Goal: Information Seeking & Learning: Learn about a topic

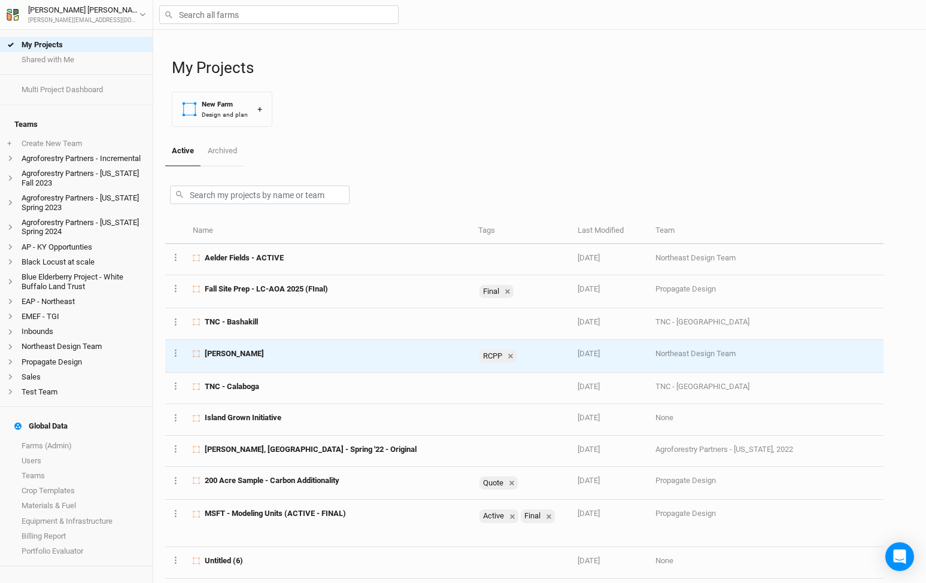
click at [284, 358] on div "[PERSON_NAME]" at bounding box center [329, 353] width 272 height 11
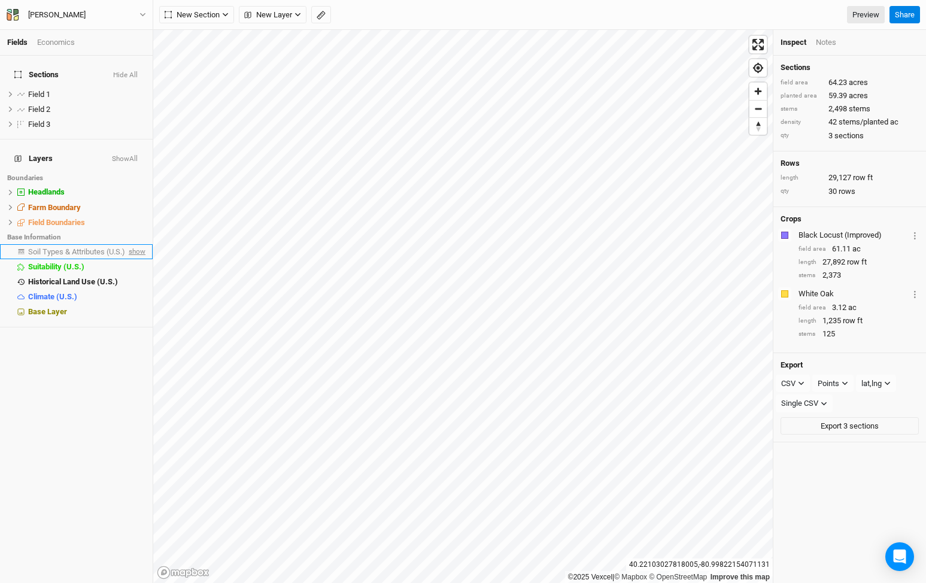
click at [134, 244] on span "show" at bounding box center [135, 251] width 19 height 15
click at [105, 247] on span "Soil Types & Attributes (U.S.)" at bounding box center [78, 251] width 101 height 9
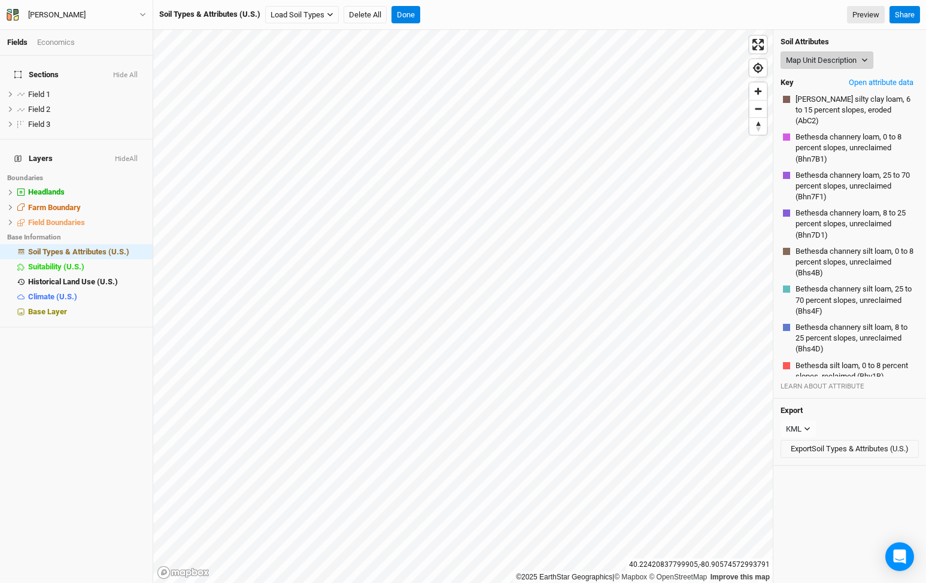
click at [856, 53] on button "Map Unit Description" at bounding box center [827, 60] width 93 height 18
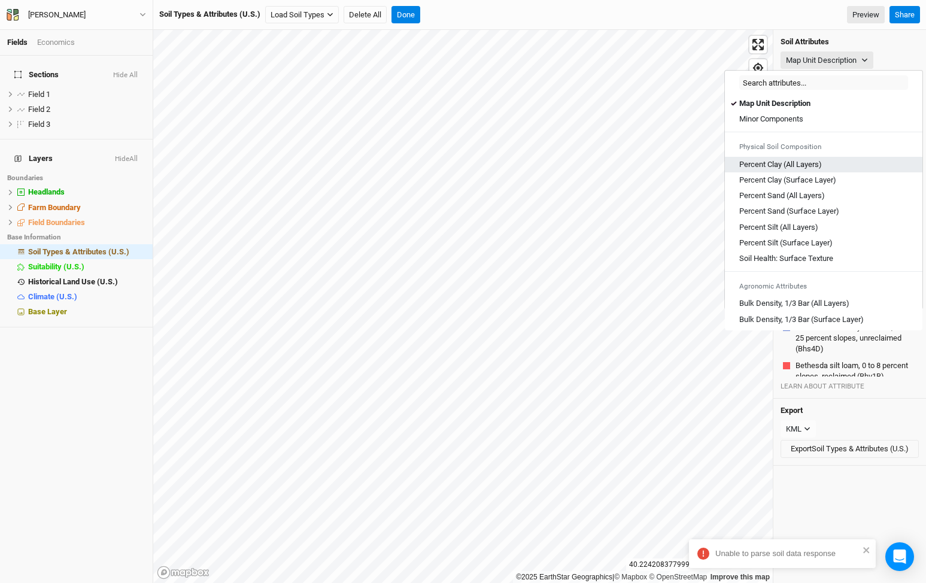
click at [814, 163] on Layers\) "Percent Clay (All Layers)" at bounding box center [780, 164] width 83 height 11
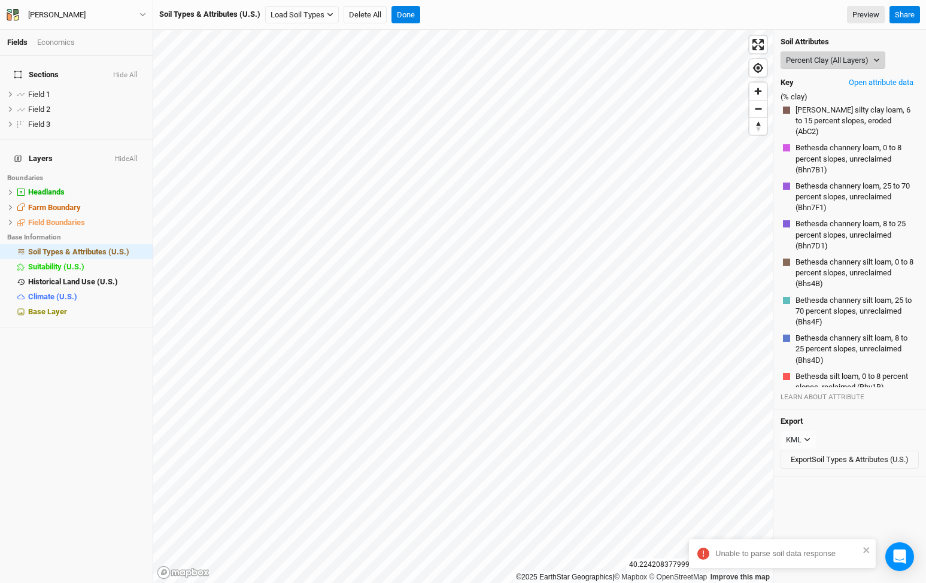
click at [851, 61] on button "Percent Clay (All Layers)" at bounding box center [833, 60] width 105 height 18
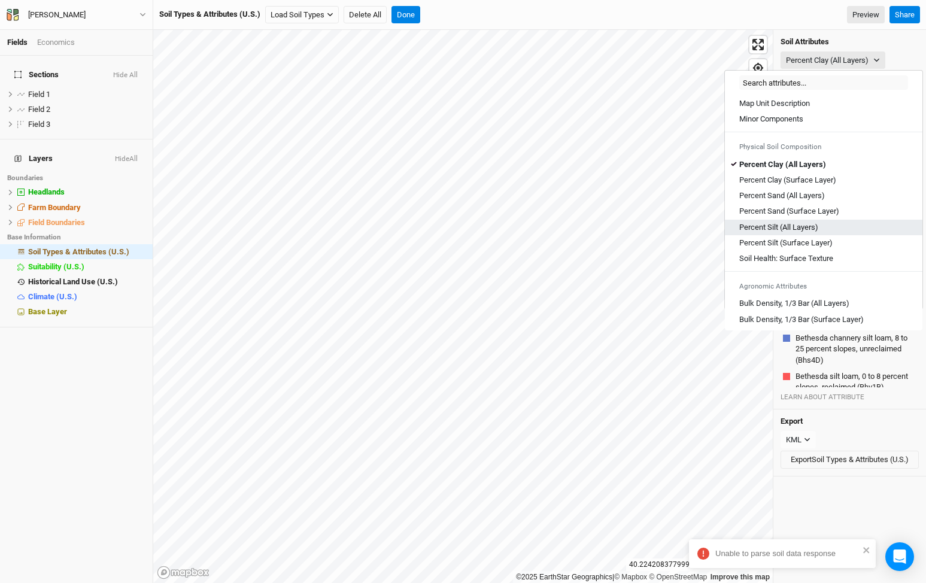
click at [791, 231] on Layers\) "Percent Silt (All Layers)" at bounding box center [778, 227] width 79 height 11
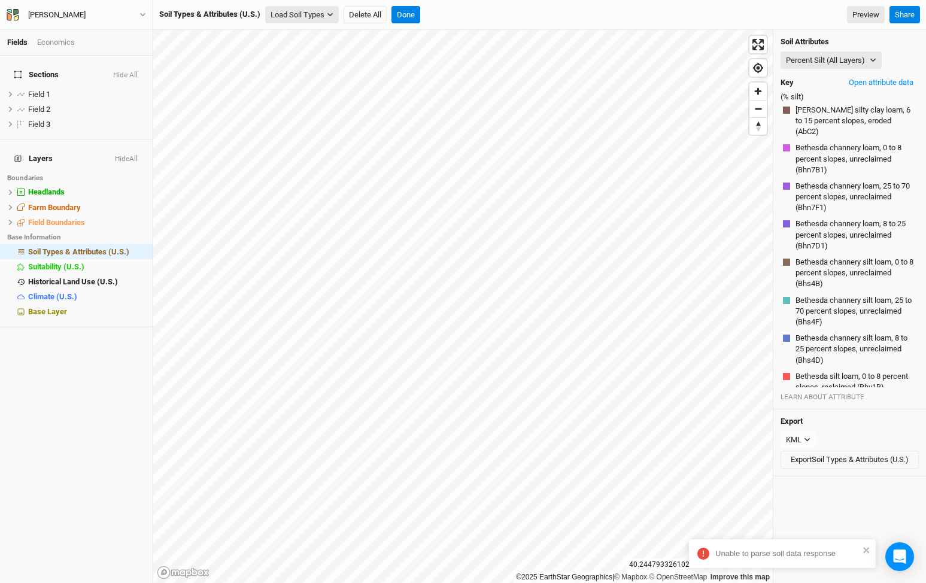
click at [321, 19] on button "Load Soil Types" at bounding box center [302, 15] width 74 height 18
click at [313, 36] on button "Load for Farm Boundary" at bounding box center [316, 36] width 100 height 16
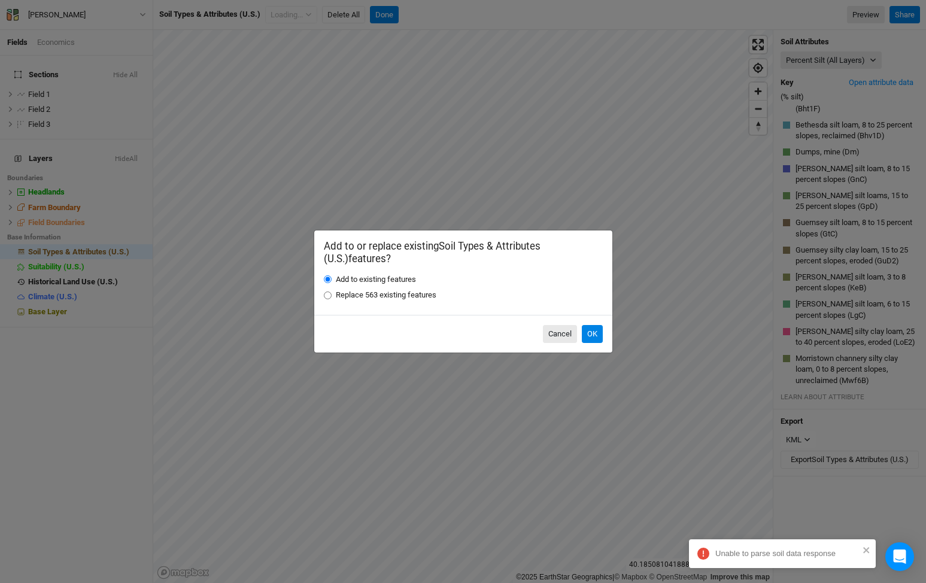
click at [357, 291] on label "Replace 563 existing features" at bounding box center [386, 295] width 101 height 11
click at [332, 292] on input "Replace 563 existing features" at bounding box center [328, 296] width 8 height 8
radio input "true"
click at [592, 336] on button "OK" at bounding box center [592, 334] width 21 height 18
radio input "true"
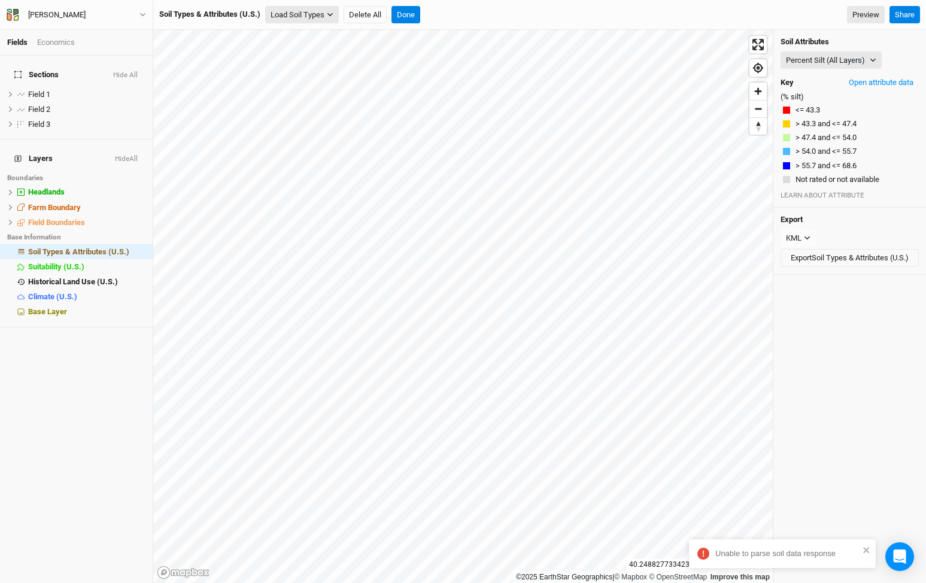
click at [314, 20] on button "Load Soil Types" at bounding box center [302, 15] width 74 height 18
click at [8, 219] on icon at bounding box center [10, 222] width 7 height 7
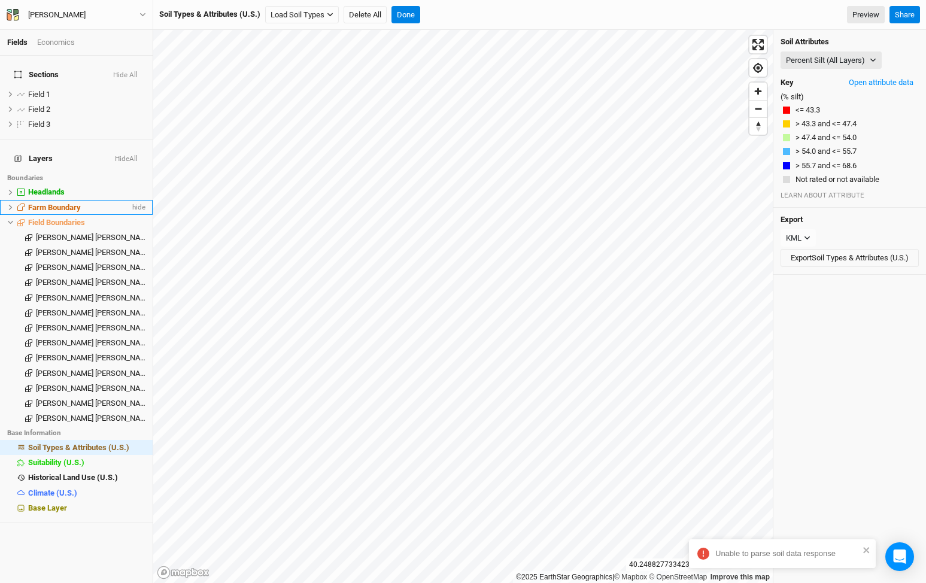
click at [12, 200] on li "Farm Boundary hide" at bounding box center [76, 207] width 153 height 15
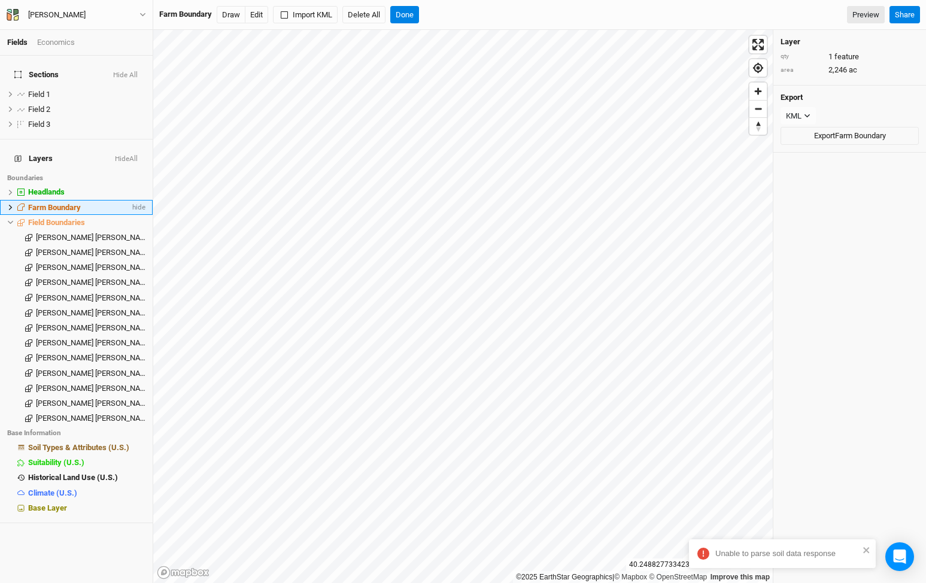
click at [10, 204] on icon at bounding box center [10, 207] width 7 height 7
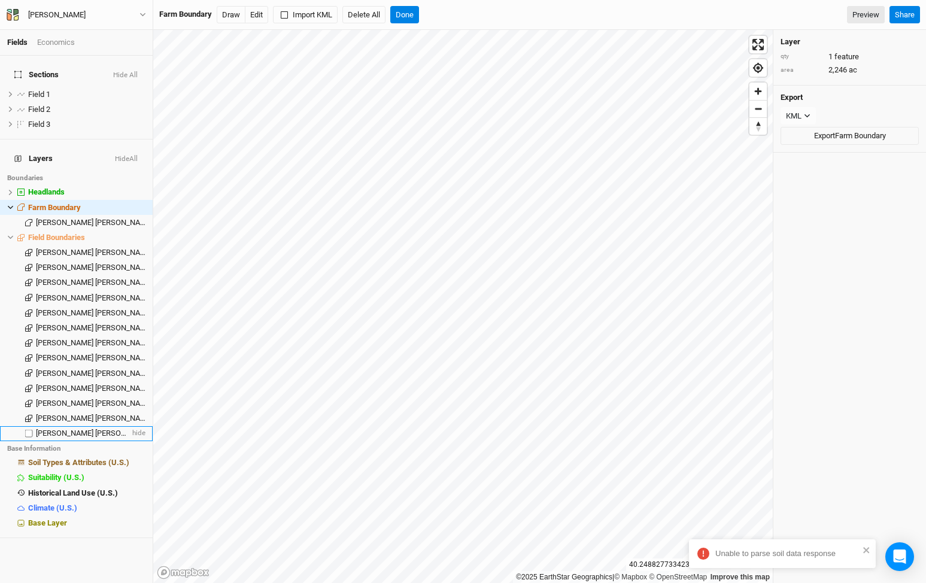
click at [56, 429] on span "[PERSON_NAME] [PERSON_NAME] & [PERSON_NAME] M SURV" at bounding box center [142, 433] width 212 height 9
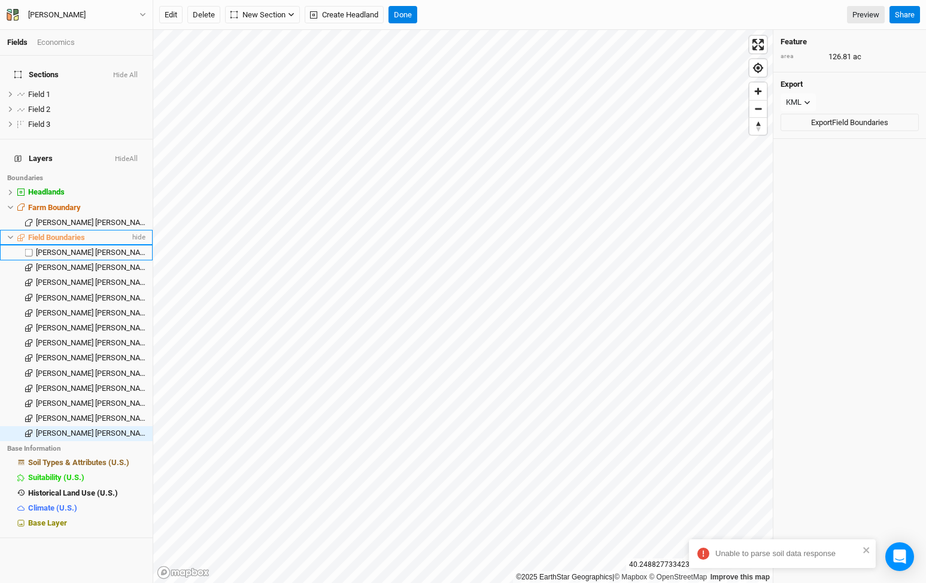
click at [69, 233] on span "Field Boundaries" at bounding box center [56, 237] width 57 height 9
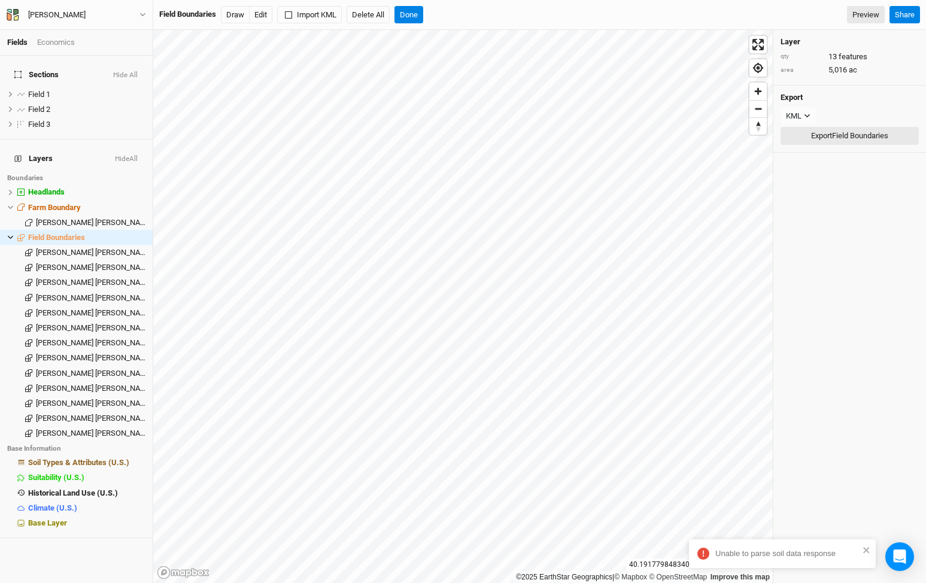
click at [877, 130] on button "Export Field Boundaries" at bounding box center [850, 136] width 138 height 18
click at [71, 203] on span "Farm Boundary" at bounding box center [54, 207] width 53 height 9
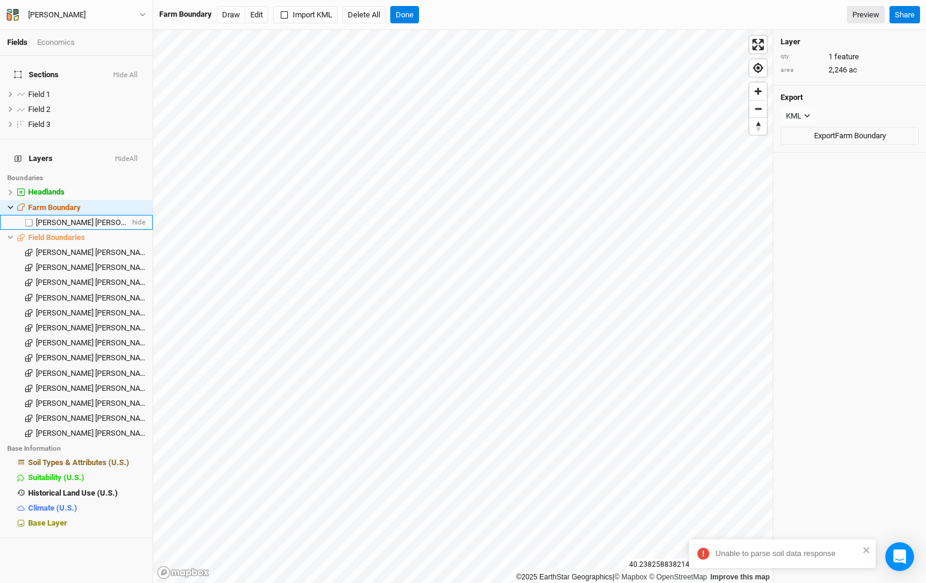
click at [92, 218] on span "[PERSON_NAME] [PERSON_NAME]" at bounding box center [94, 222] width 117 height 9
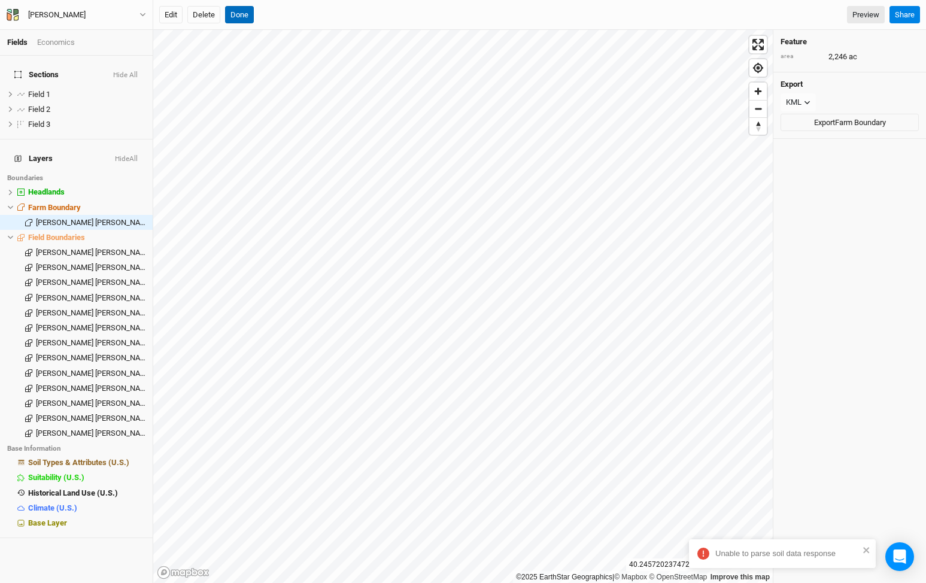
click at [241, 16] on button "Done" at bounding box center [239, 15] width 29 height 18
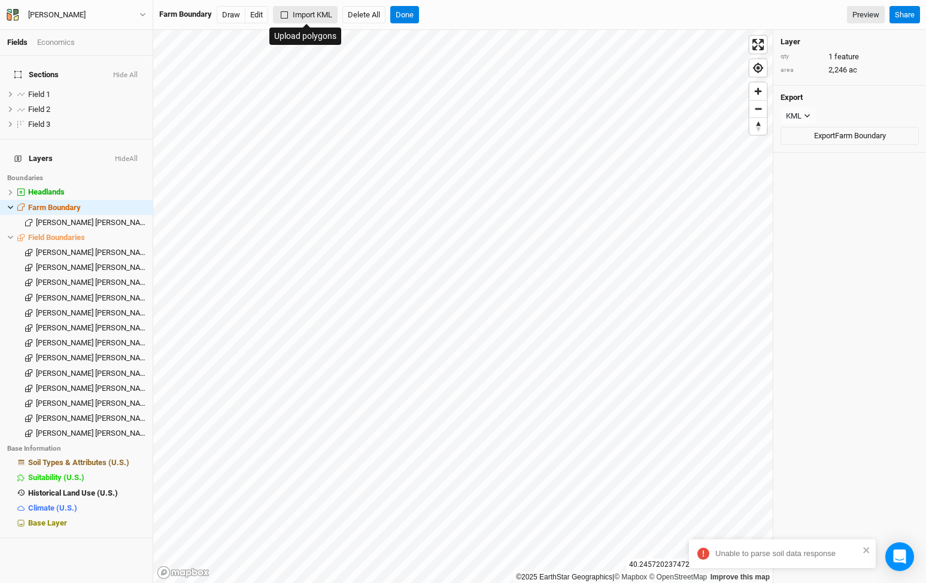
click at [318, 17] on button "Import KML" at bounding box center [305, 15] width 65 height 18
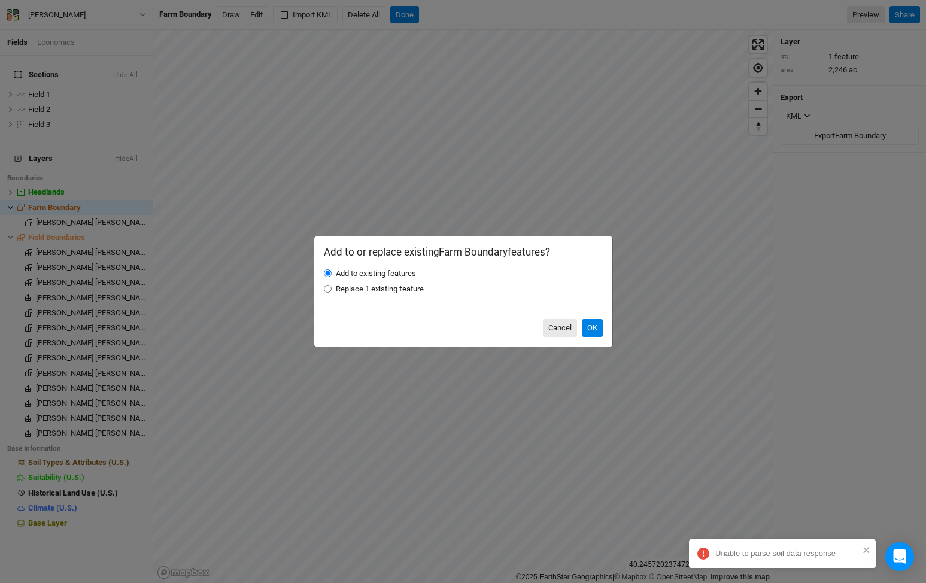
click at [355, 290] on label "Replace 1 existing feature" at bounding box center [380, 289] width 88 height 11
click at [332, 290] on input "Replace 1 existing feature" at bounding box center [328, 289] width 8 height 8
radio input "true"
click at [592, 326] on button "OK" at bounding box center [592, 328] width 21 height 18
radio input "true"
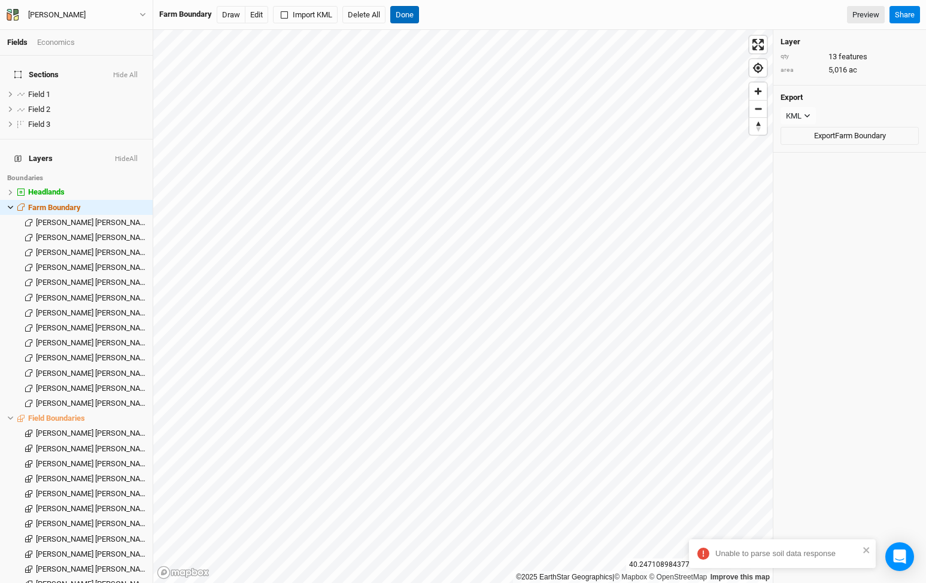
click at [418, 14] on button "Done" at bounding box center [404, 15] width 29 height 18
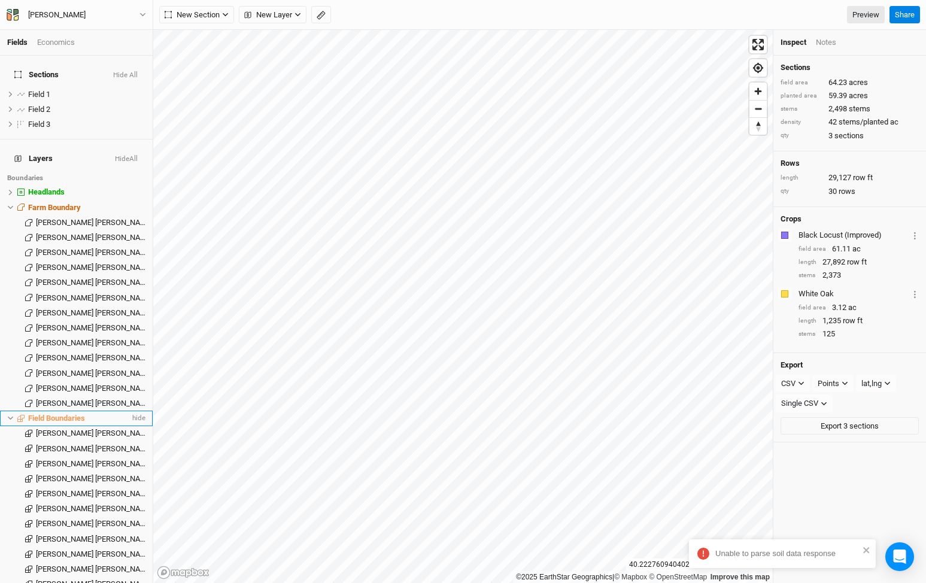
click at [10, 415] on icon at bounding box center [10, 418] width 7 height 7
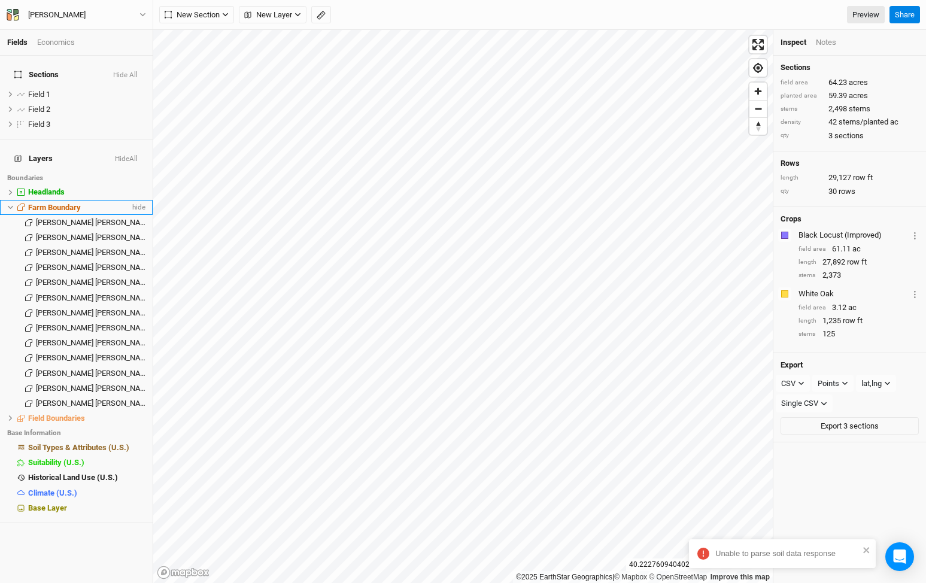
click at [10, 206] on icon at bounding box center [10, 208] width 5 height 4
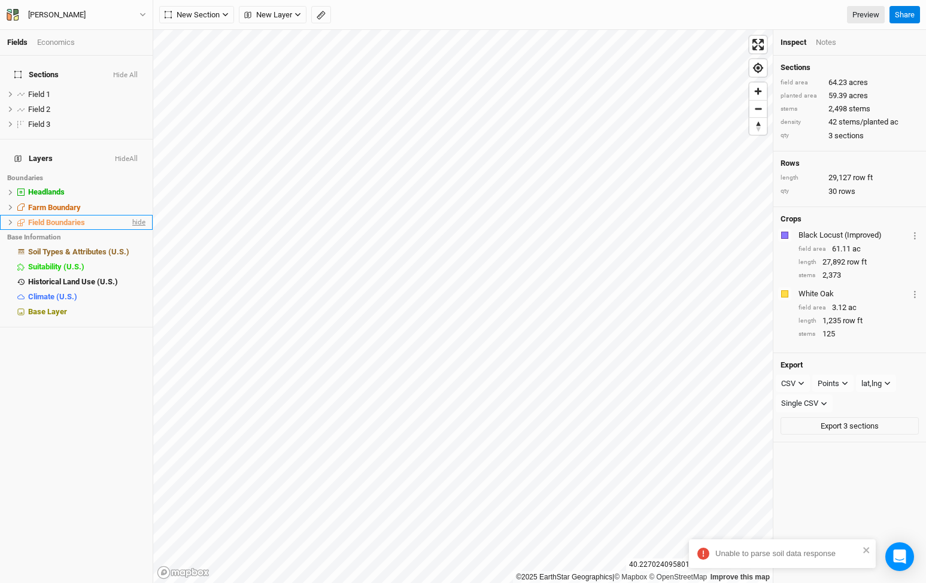
click at [139, 215] on span "hide" at bounding box center [138, 222] width 16 height 15
click at [139, 215] on span "show" at bounding box center [135, 222] width 19 height 15
click at [139, 200] on span "hide" at bounding box center [138, 207] width 16 height 15
click at [139, 200] on span "show" at bounding box center [135, 207] width 19 height 15
click at [139, 200] on span "hide" at bounding box center [138, 207] width 16 height 15
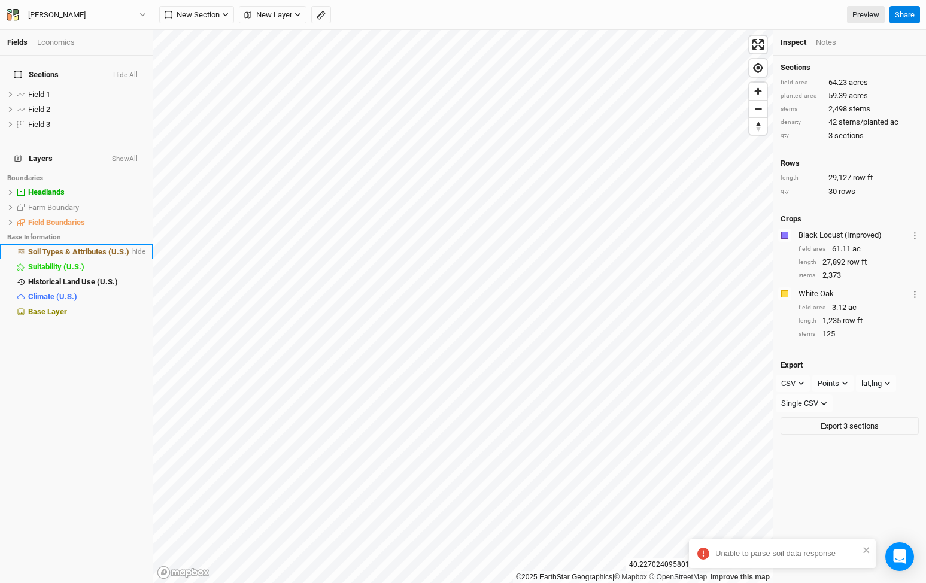
click at [120, 247] on span "Soil Types & Attributes (U.S.)" at bounding box center [78, 251] width 101 height 9
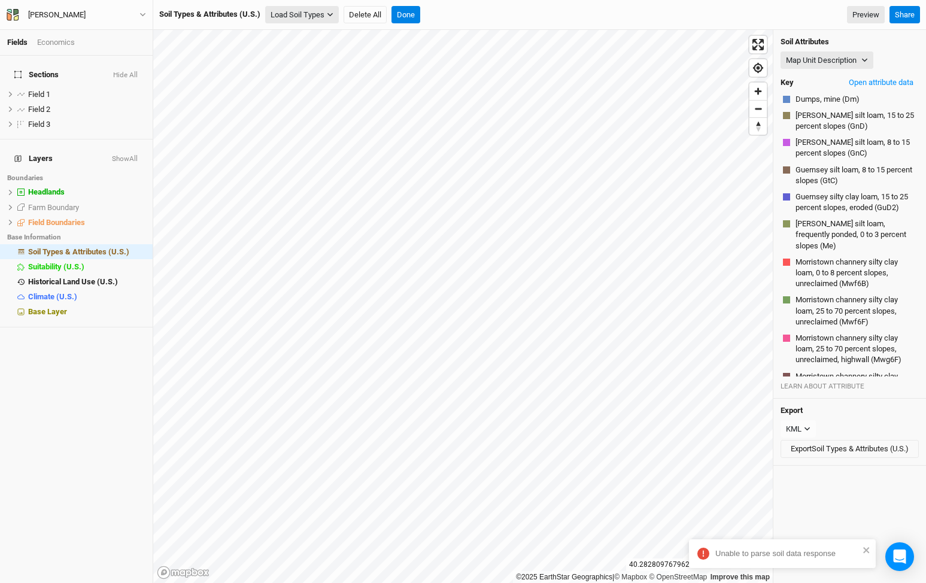
click at [284, 15] on button "Load Soil Types" at bounding box center [302, 15] width 74 height 18
click at [294, 33] on button "Load for Farm Boundary" at bounding box center [316, 36] width 100 height 16
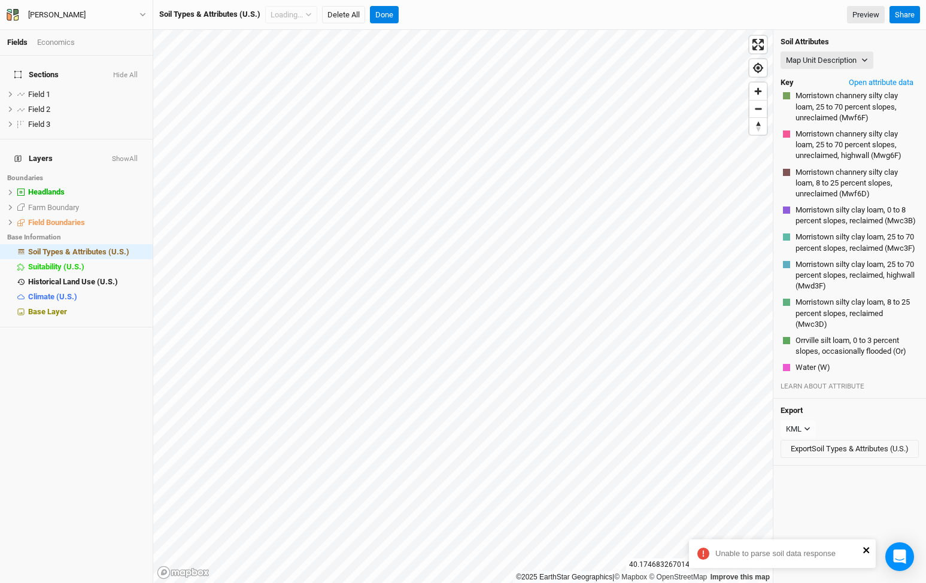
click at [863, 550] on icon "close" at bounding box center [867, 550] width 8 height 10
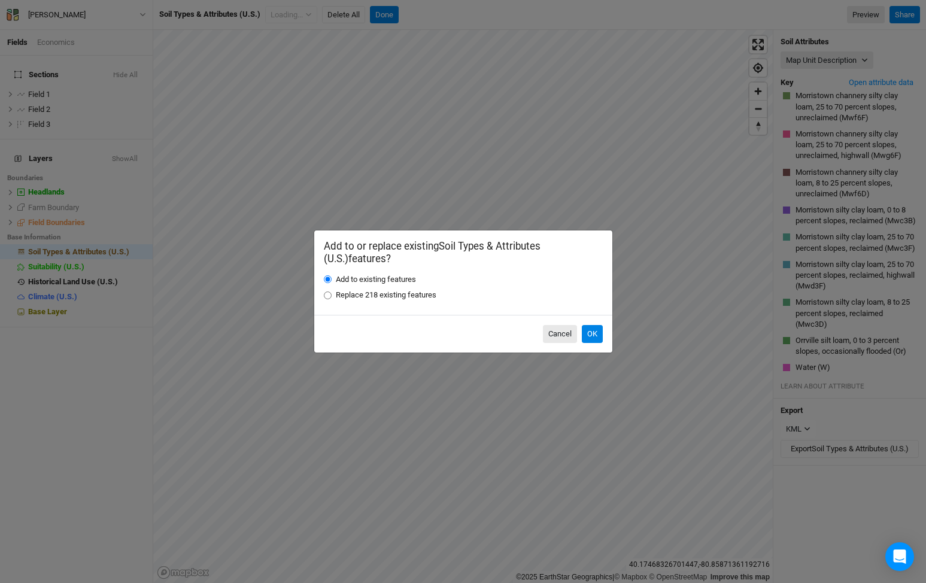
click at [404, 295] on label "Replace 218 existing features" at bounding box center [386, 295] width 101 height 11
click at [332, 295] on input "Replace 218 existing features" at bounding box center [328, 296] width 8 height 8
radio input "true"
click at [596, 336] on button "OK" at bounding box center [592, 334] width 21 height 18
radio input "true"
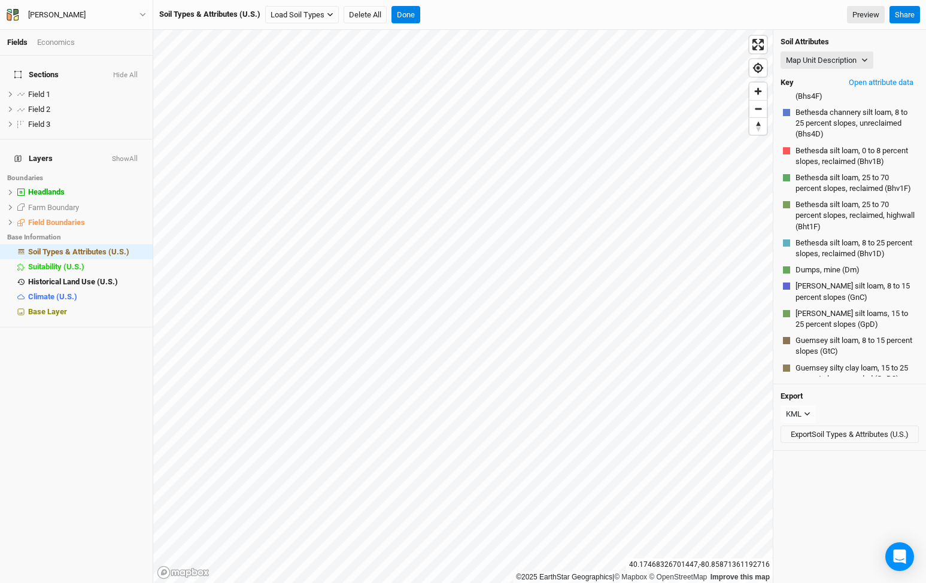
scroll to position [786, 0]
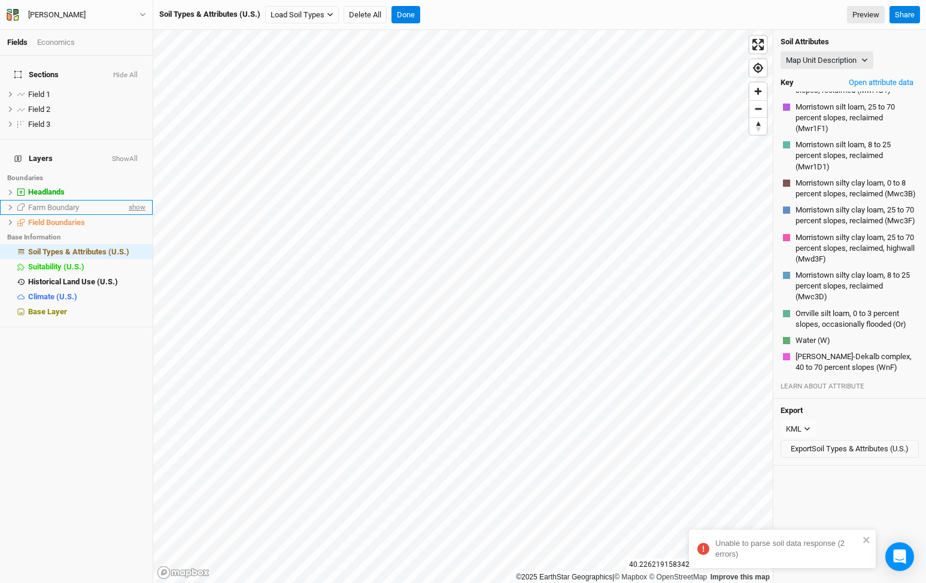
click at [135, 200] on span "show" at bounding box center [135, 207] width 19 height 15
click at [10, 205] on icon at bounding box center [11, 207] width 4 height 5
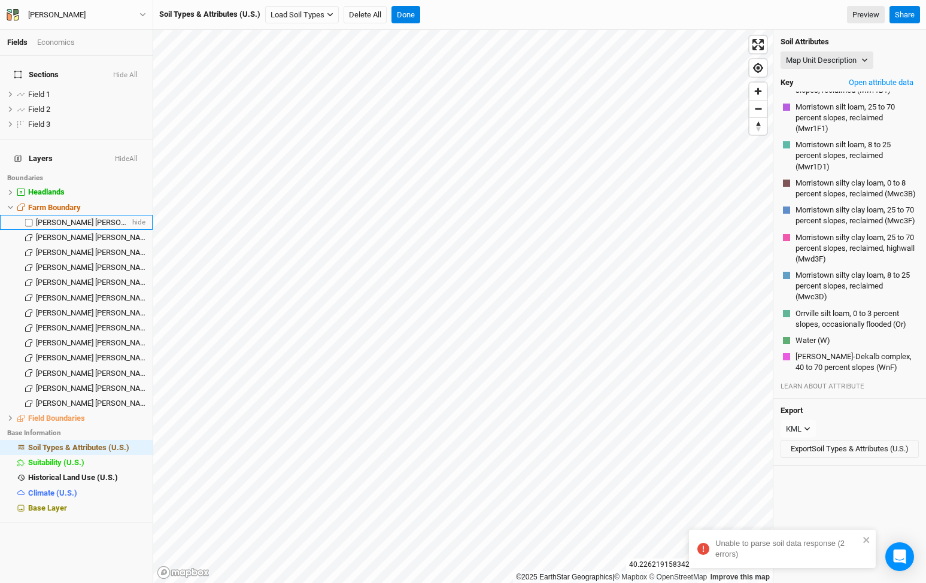
click at [75, 218] on span "[PERSON_NAME] [PERSON_NAME]" at bounding box center [94, 222] width 117 height 9
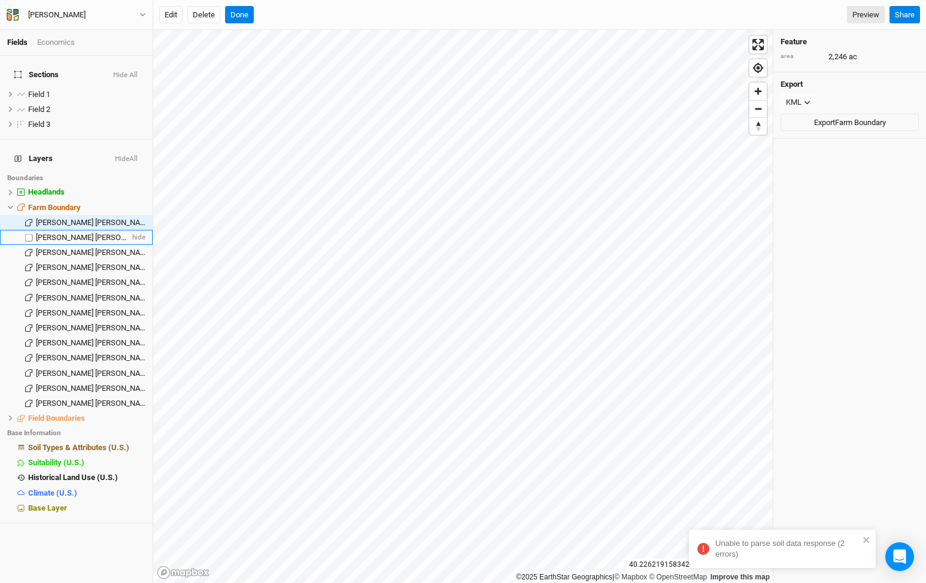
click at [75, 233] on span "[PERSON_NAME] [PERSON_NAME]" at bounding box center [94, 237] width 117 height 9
click at [76, 248] on span "[PERSON_NAME] [PERSON_NAME]" at bounding box center [94, 252] width 117 height 9
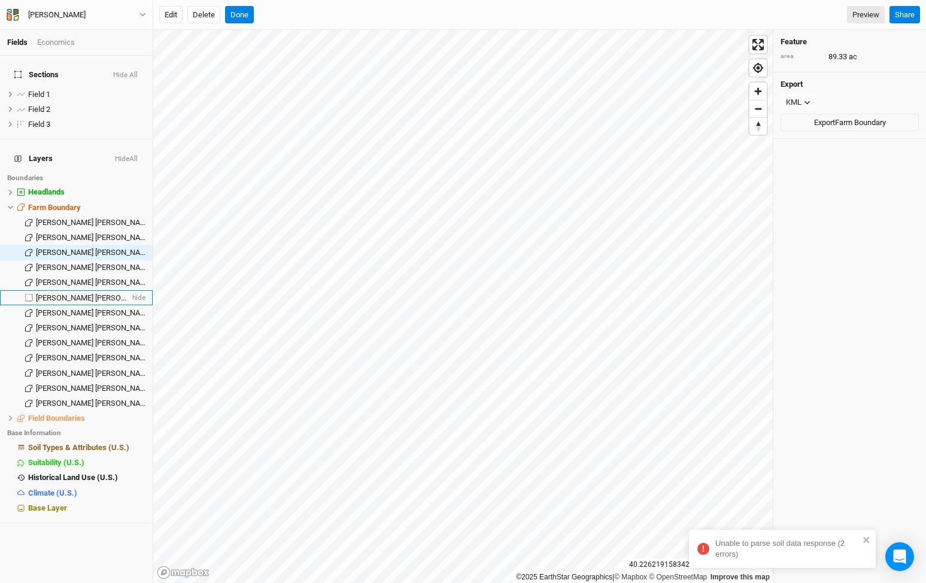
click at [77, 293] on span "[PERSON_NAME] [PERSON_NAME]" at bounding box center [94, 297] width 117 height 9
click at [68, 218] on span "[PERSON_NAME] [PERSON_NAME]" at bounding box center [94, 222] width 117 height 9
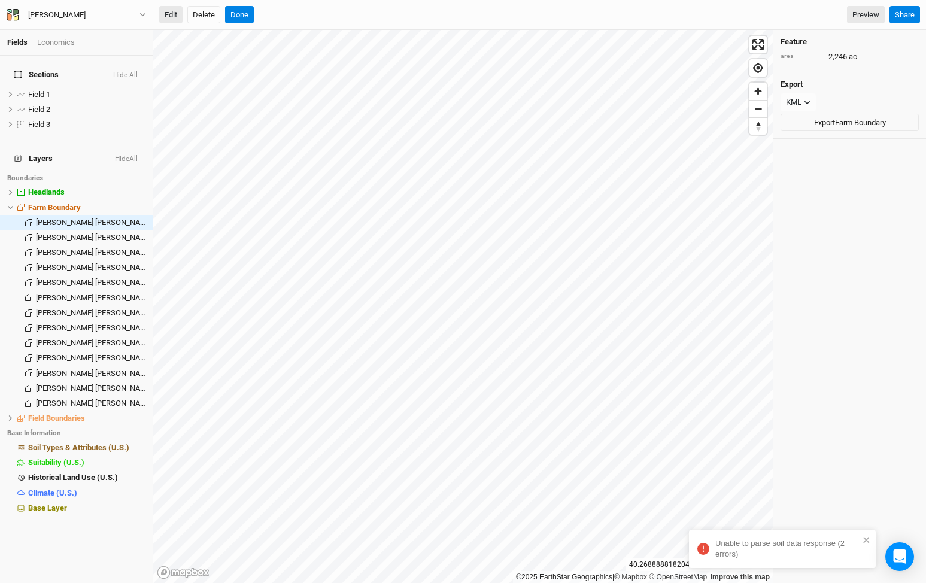
click at [172, 16] on button "Edit" at bounding box center [170, 15] width 23 height 18
click at [240, 10] on button "Done" at bounding box center [239, 15] width 29 height 18
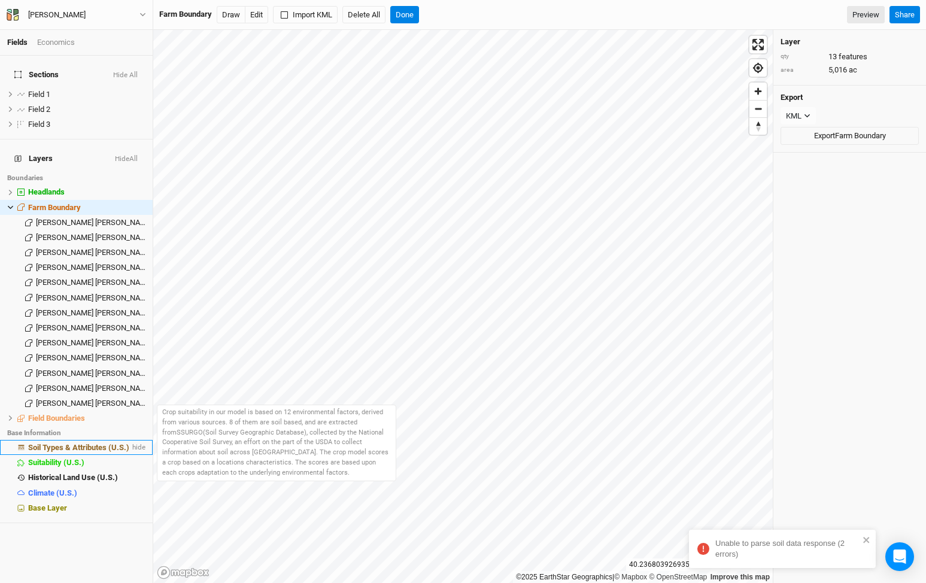
click at [86, 443] on span "Soil Types & Attributes (U.S.)" at bounding box center [78, 447] width 101 height 9
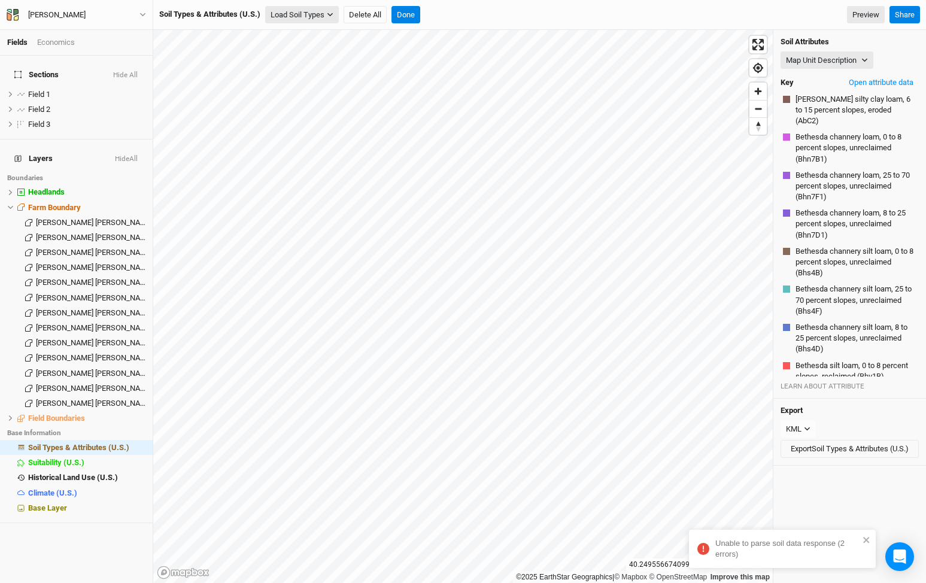
click at [303, 7] on button "Load Soil Types" at bounding box center [302, 15] width 74 height 18
click at [297, 31] on button "Load for Farm Boundary" at bounding box center [316, 36] width 100 height 16
click at [865, 536] on icon "close" at bounding box center [867, 540] width 8 height 10
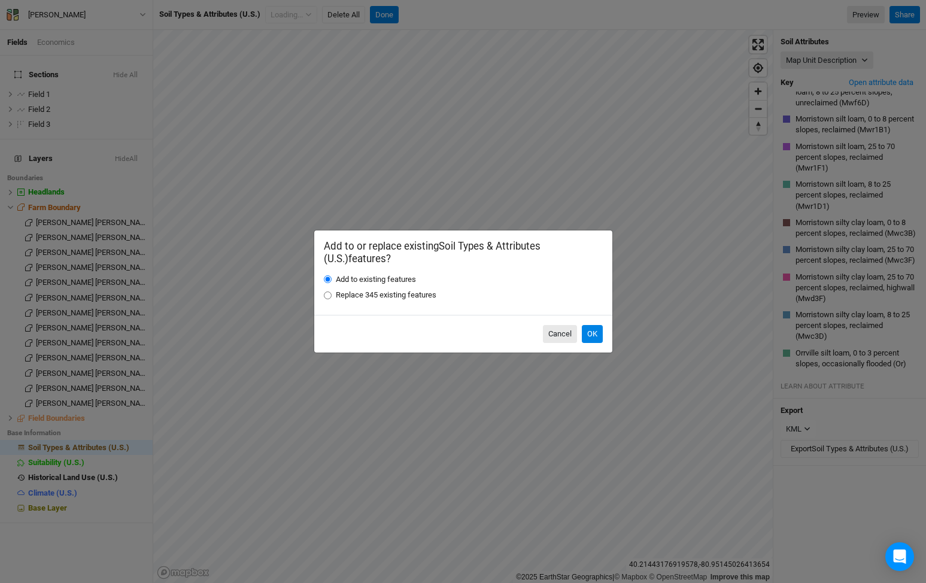
click at [405, 296] on label "Replace 345 existing features" at bounding box center [386, 295] width 101 height 11
click at [332, 296] on input "Replace 345 existing features" at bounding box center [328, 296] width 8 height 8
radio input "true"
click at [590, 334] on button "OK" at bounding box center [592, 334] width 21 height 18
radio input "true"
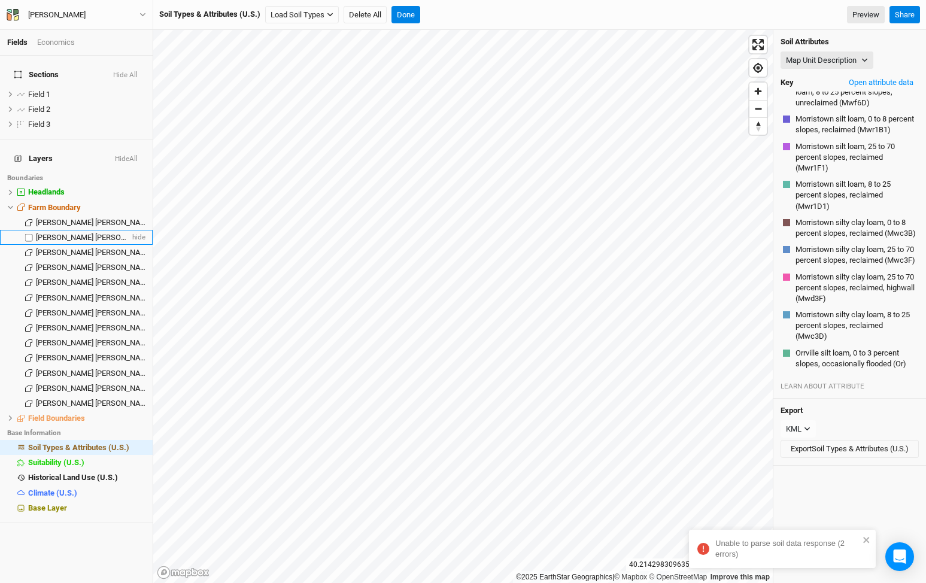
click at [28, 230] on label at bounding box center [29, 237] width 15 height 15
click at [28, 233] on input "checkbox" at bounding box center [29, 237] width 8 height 8
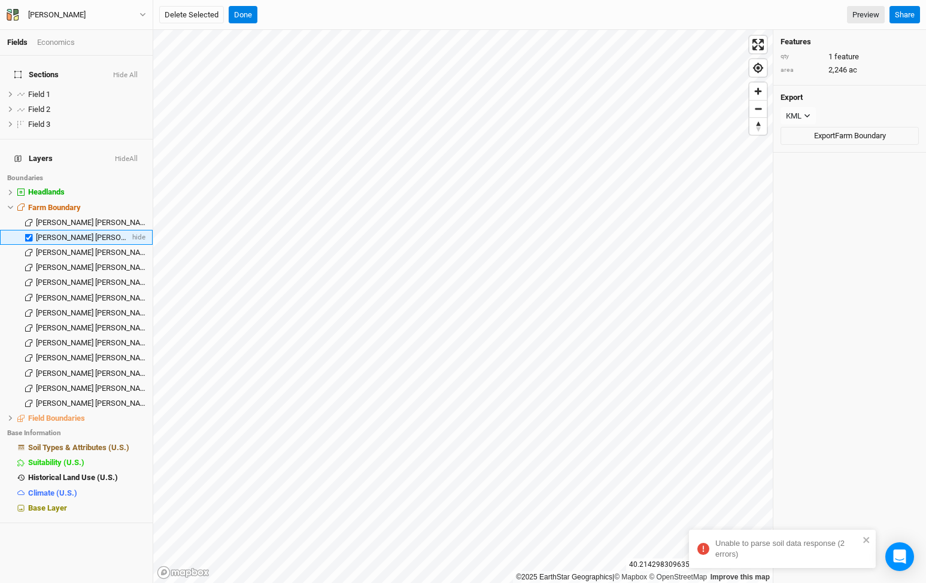
click at [29, 230] on label at bounding box center [29, 237] width 15 height 15
click at [29, 233] on input "checkbox" at bounding box center [29, 237] width 8 height 8
checkbox input "false"
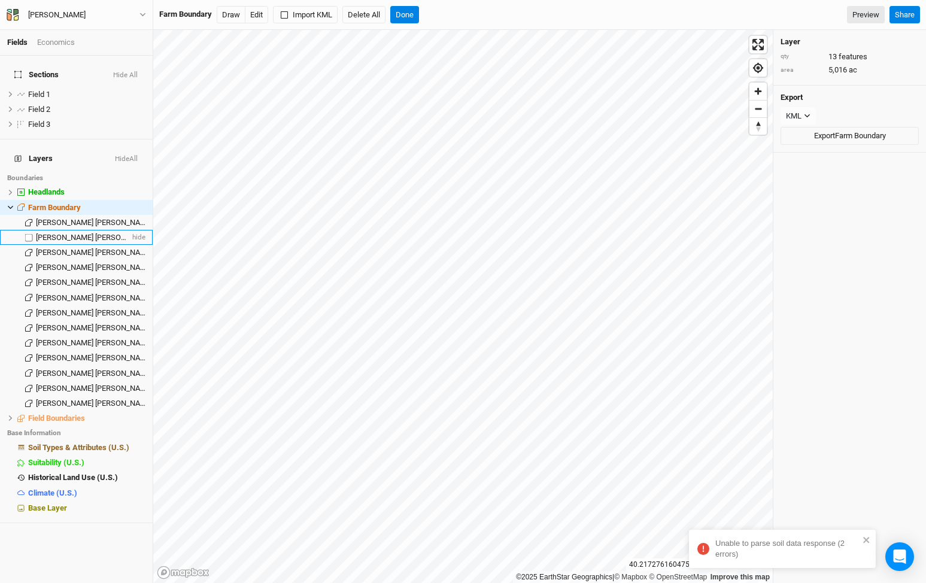
click at [29, 230] on label at bounding box center [29, 237] width 15 height 15
click at [29, 233] on input "checkbox" at bounding box center [29, 237] width 8 height 8
checkbox input "true"
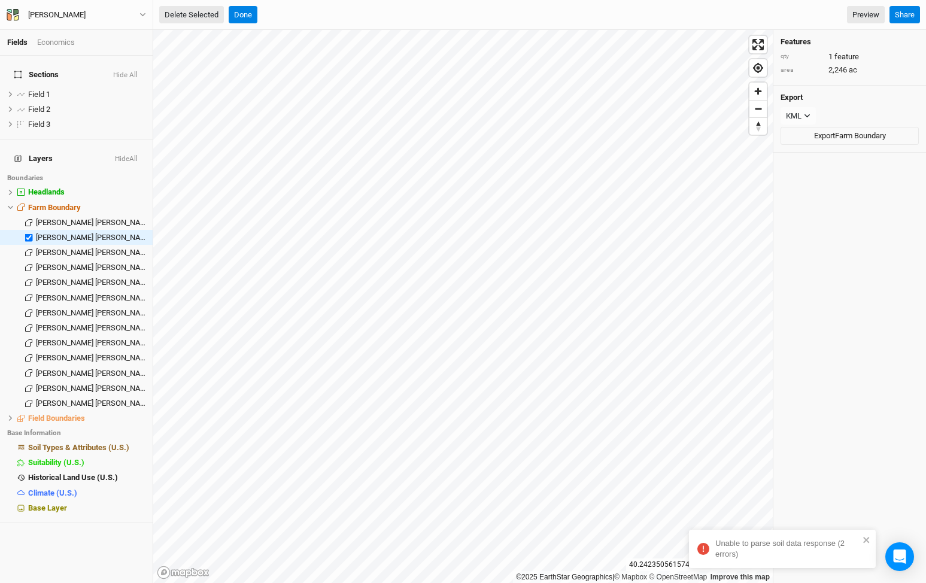
click at [201, 14] on button "Delete Selected" at bounding box center [191, 15] width 65 height 18
click at [362, 15] on button "Confirm" at bounding box center [361, 15] width 37 height 18
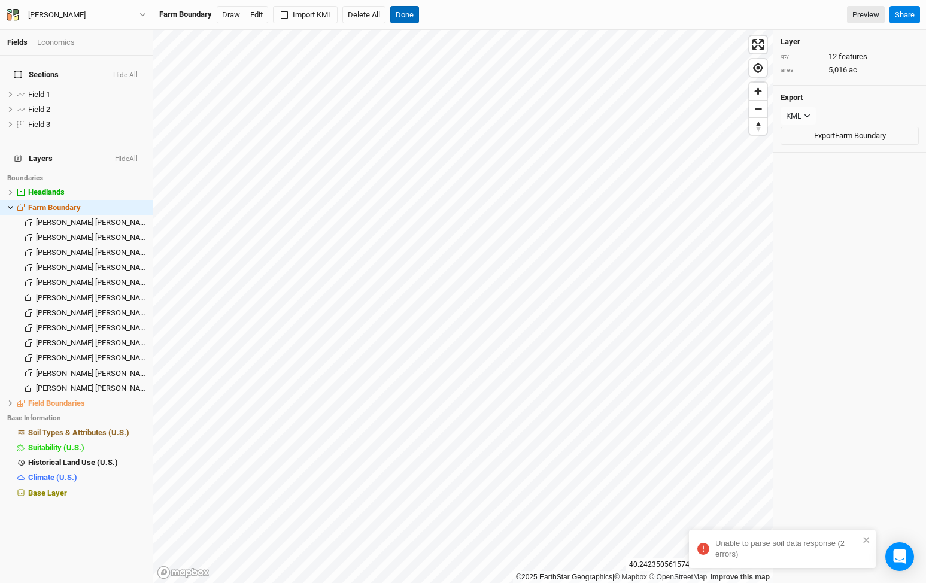
click at [408, 14] on button "Done" at bounding box center [404, 15] width 29 height 18
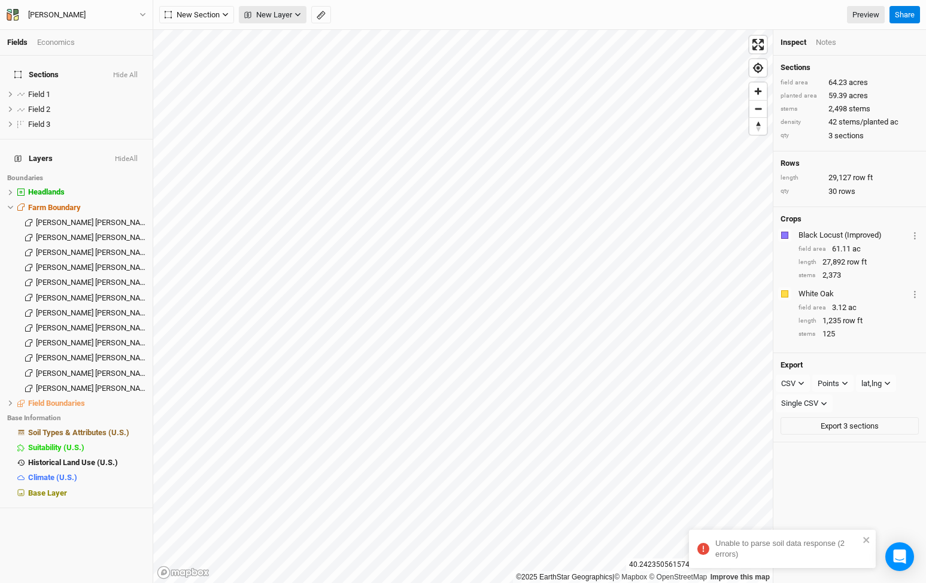
click at [265, 17] on span "New Layer" at bounding box center [268, 15] width 48 height 12
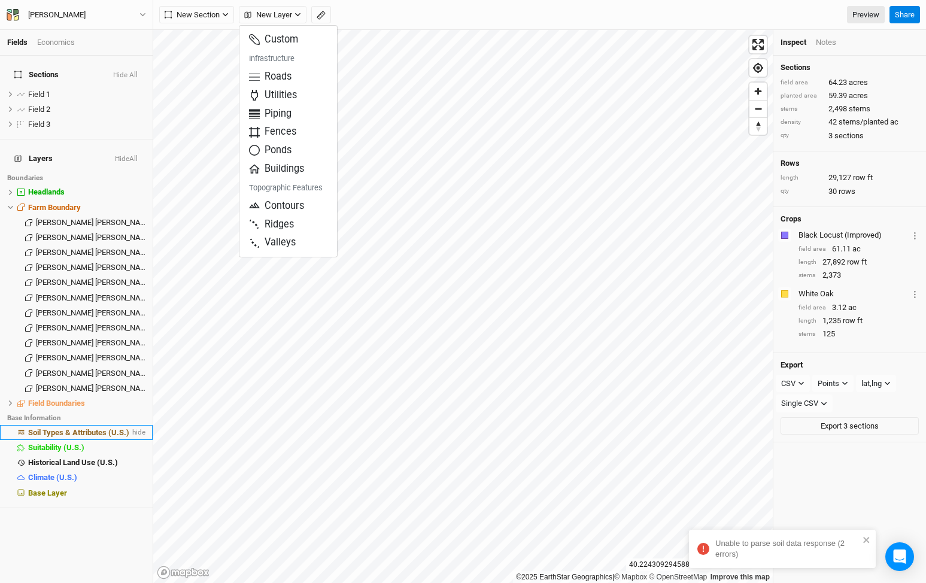
click at [86, 428] on span "Soil Types & Attributes (U.S.)" at bounding box center [78, 432] width 101 height 9
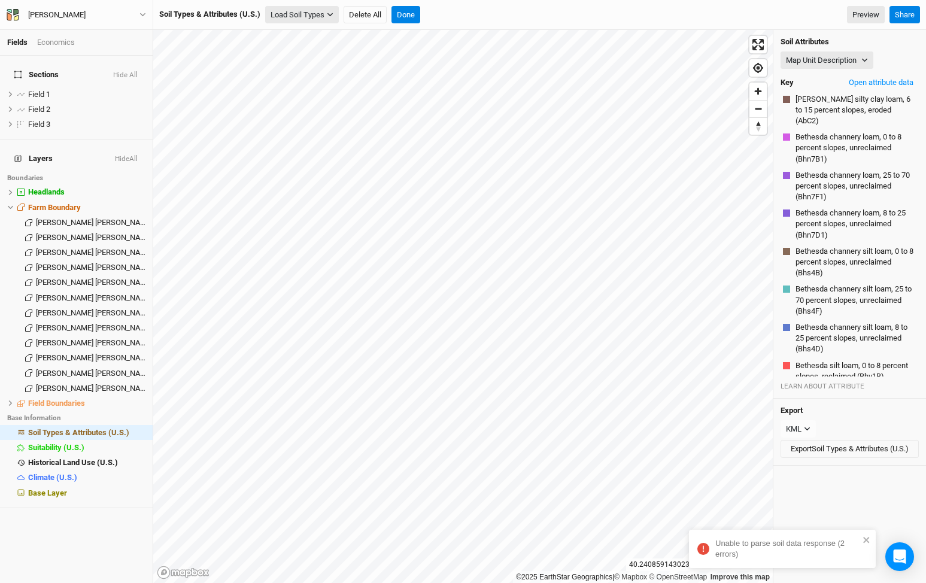
click at [304, 11] on button "Load Soil Types" at bounding box center [302, 15] width 74 height 18
click at [312, 32] on button "Load for Farm Boundary" at bounding box center [316, 36] width 100 height 16
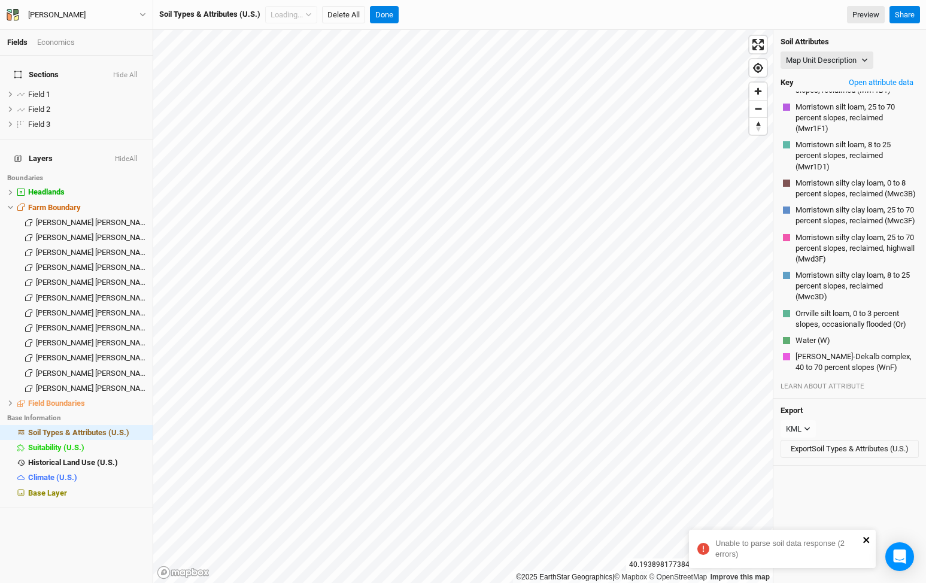
click at [868, 541] on icon "close" at bounding box center [866, 540] width 6 height 6
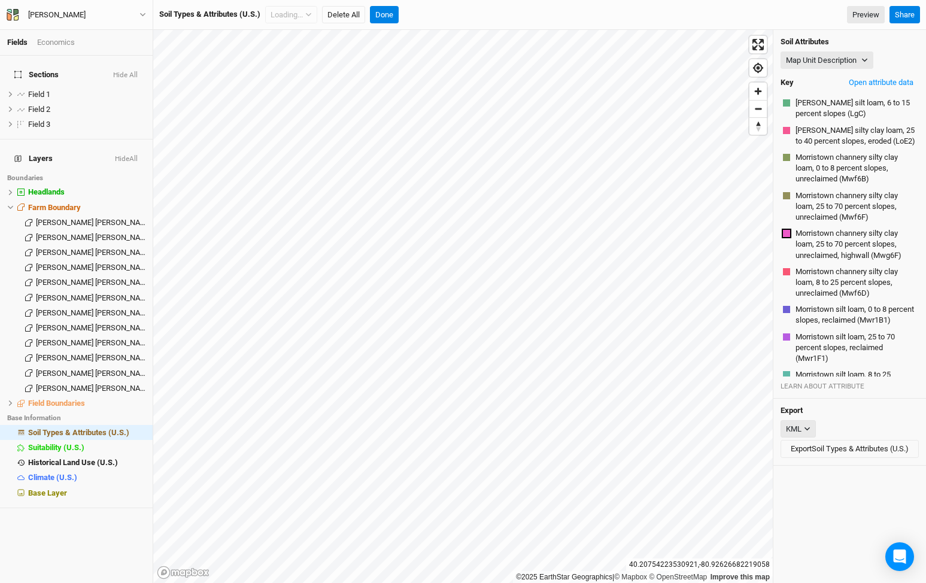
scroll to position [724, 0]
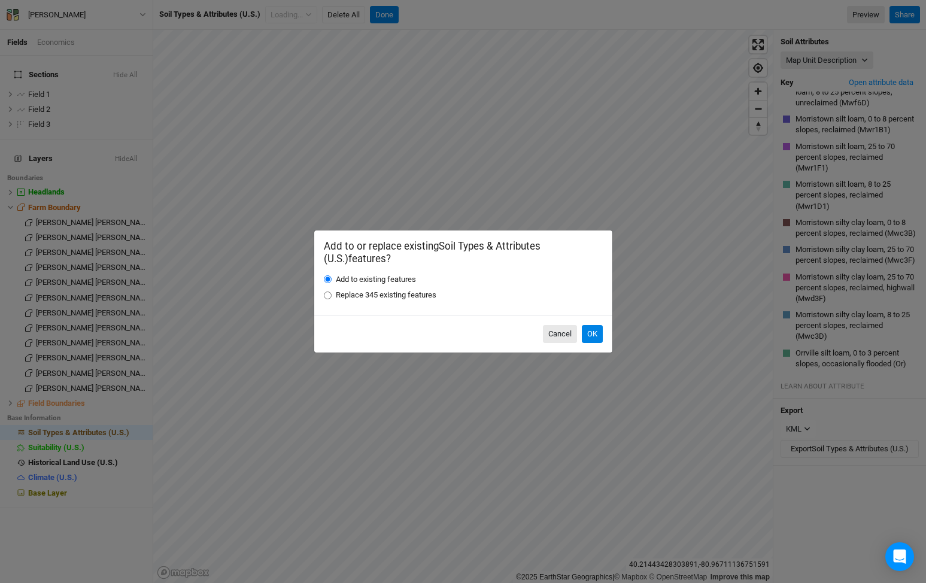
click at [381, 292] on label "Replace 345 existing features" at bounding box center [386, 295] width 101 height 11
click at [332, 292] on input "Replace 345 existing features" at bounding box center [328, 296] width 8 height 8
radio input "true"
click at [594, 335] on button "OK" at bounding box center [592, 334] width 21 height 18
radio input "true"
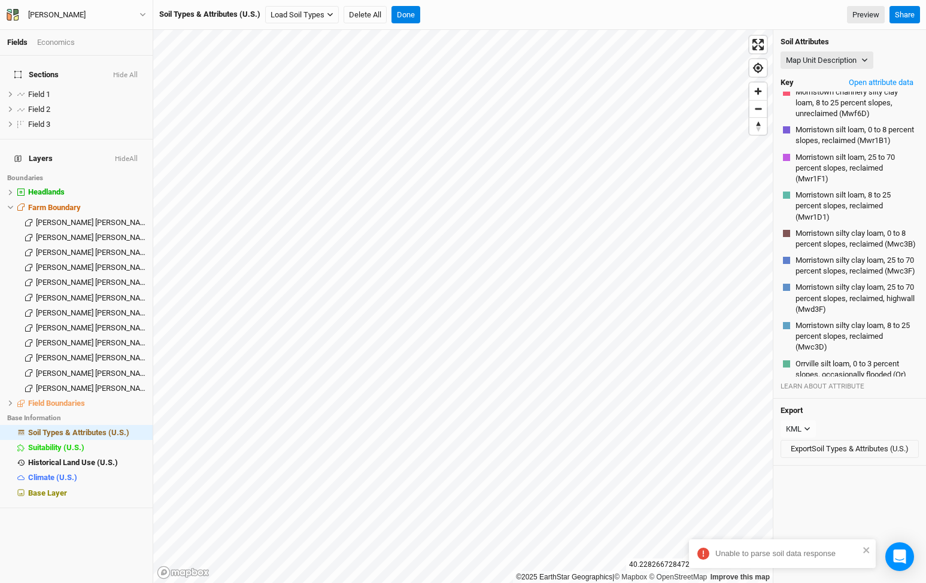
scroll to position [841, 0]
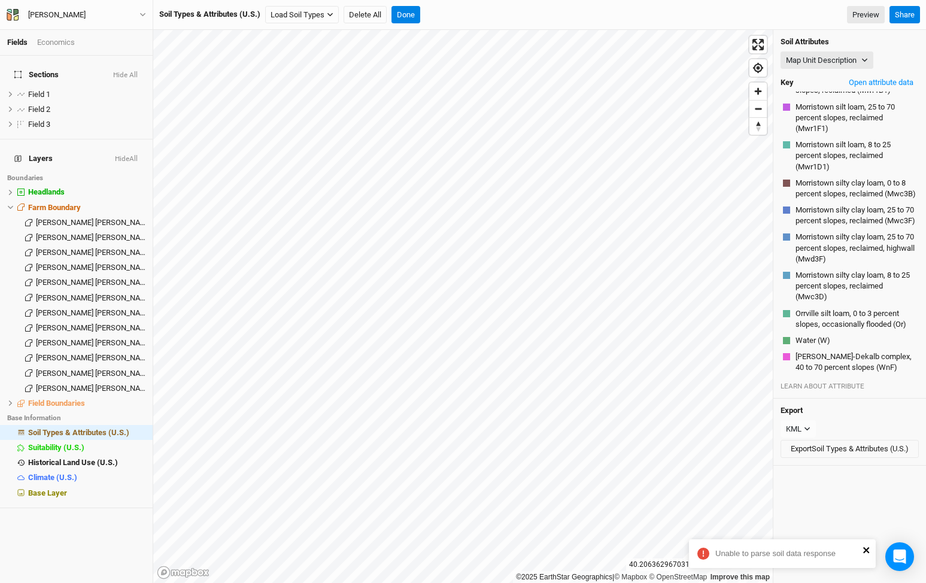
click at [868, 549] on icon "close" at bounding box center [866, 550] width 6 height 6
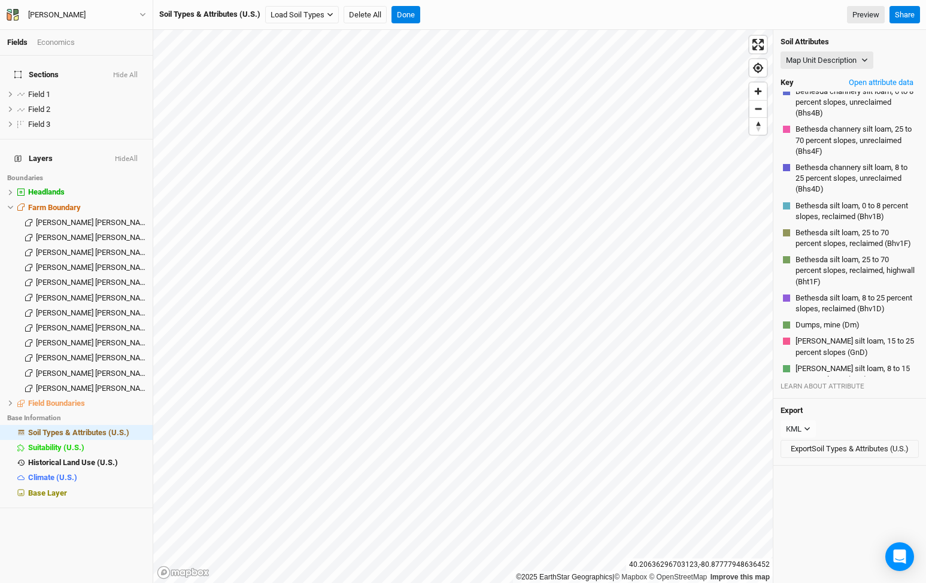
scroll to position [94, 0]
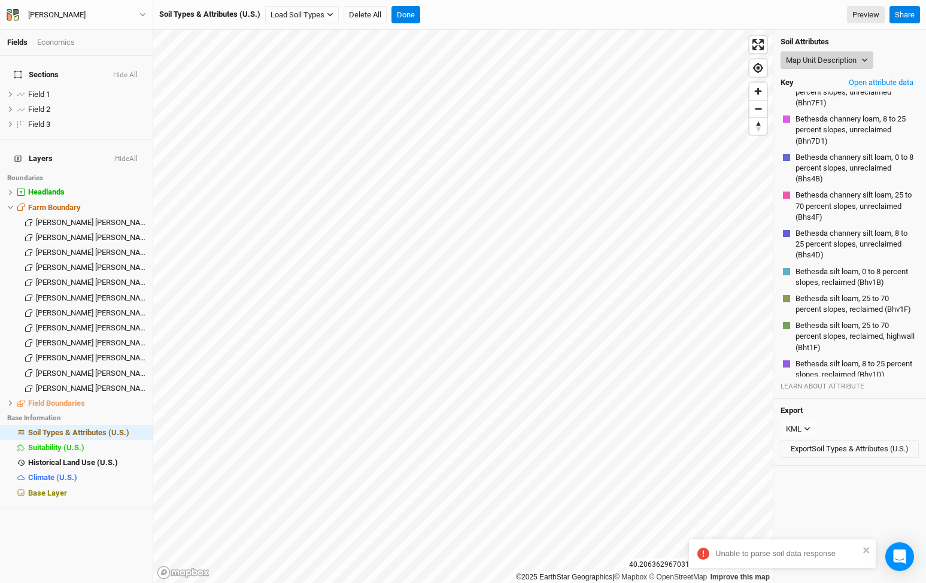
click at [827, 67] on button "Map Unit Description" at bounding box center [827, 60] width 93 height 18
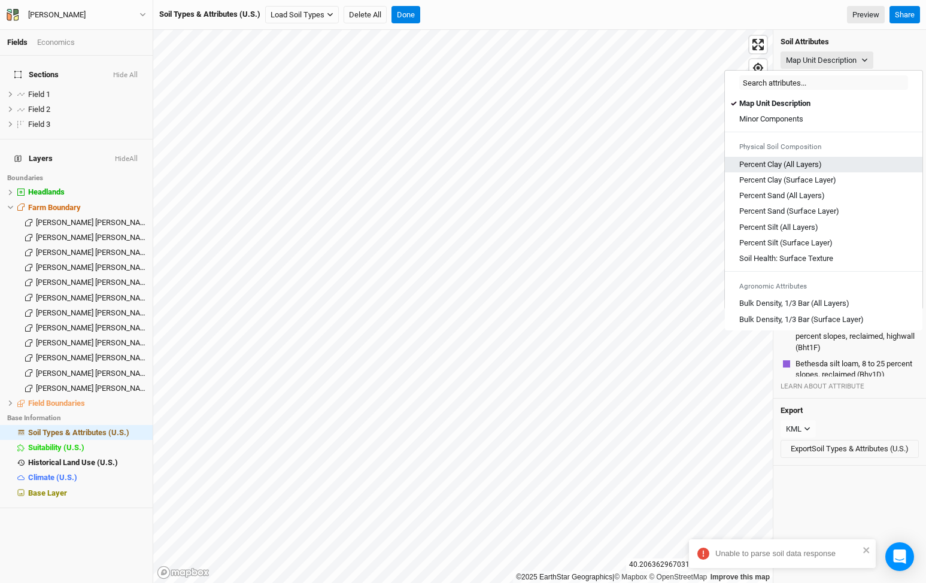
click at [788, 163] on Layers\) "Percent Clay (All Layers)" at bounding box center [780, 164] width 83 height 11
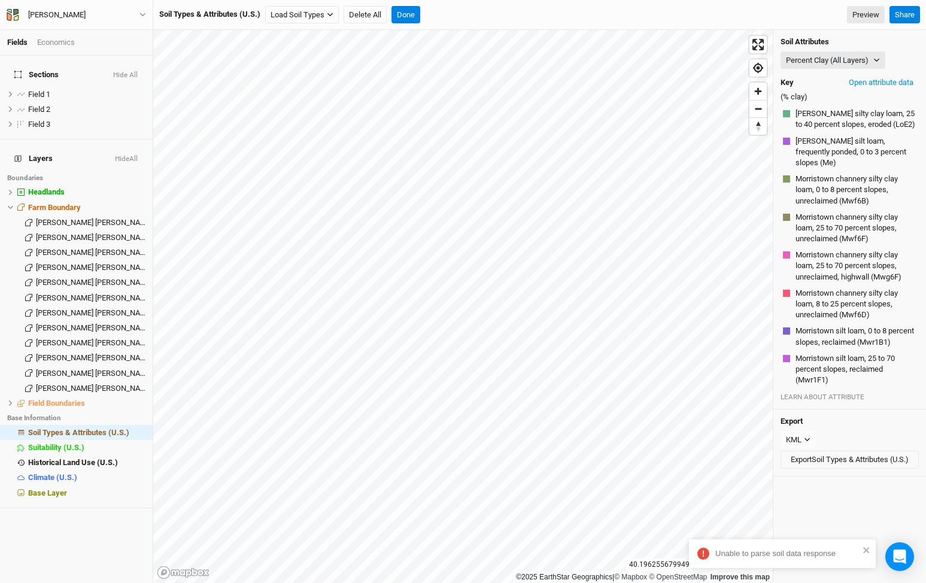
scroll to position [627, 0]
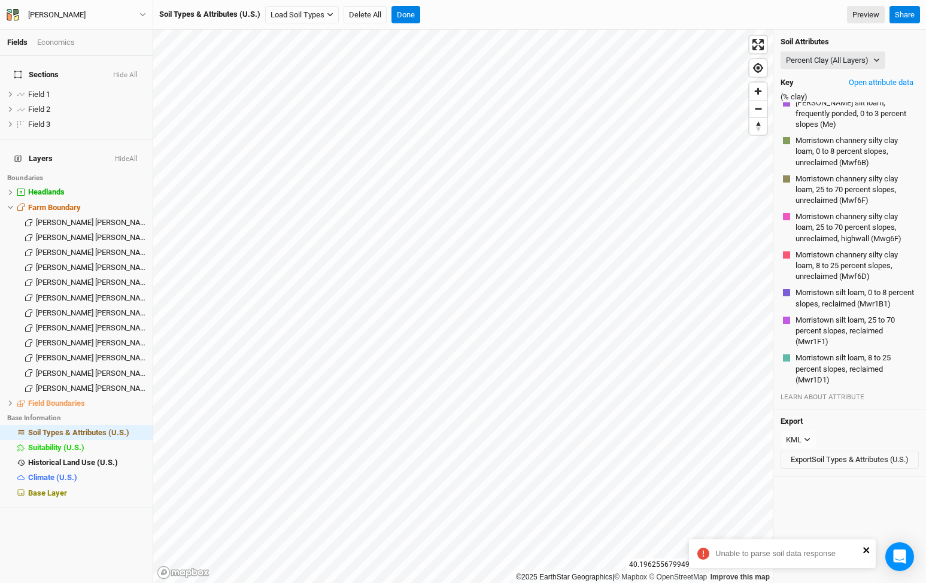
click at [865, 550] on icon "close" at bounding box center [867, 550] width 8 height 10
click at [807, 55] on button "Percent Clay (All Layers)" at bounding box center [833, 60] width 105 height 18
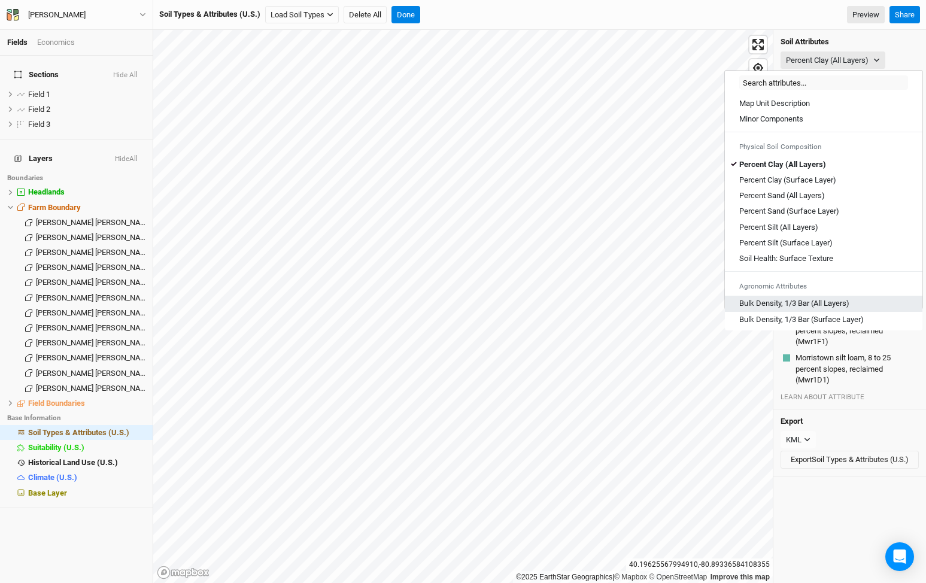
click at [784, 302] on Layers\) "Bulk Density, 1/3 Bar (All Layers)" at bounding box center [794, 303] width 110 height 11
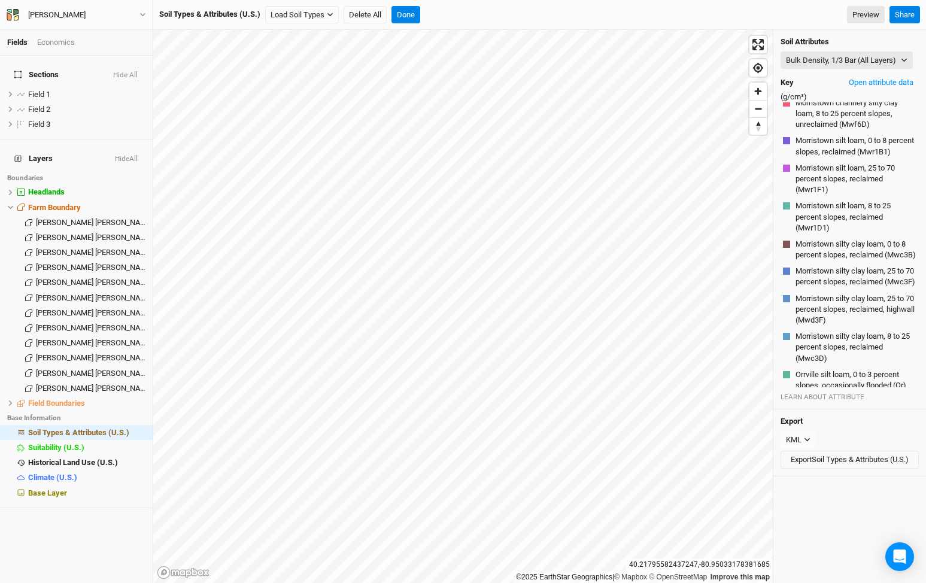
scroll to position [841, 0]
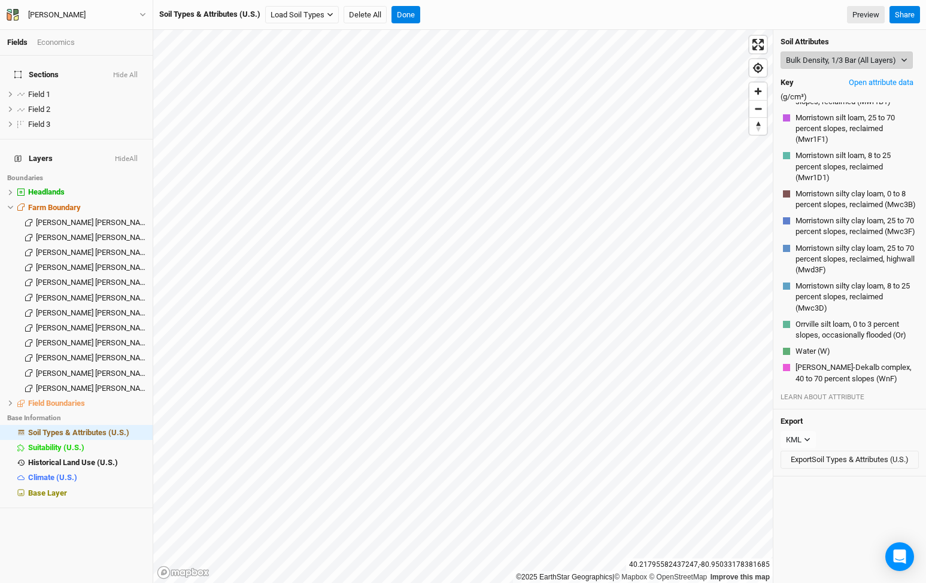
click at [807, 66] on button "Bulk Density, 1/3 Bar (All Layers)" at bounding box center [847, 60] width 132 height 18
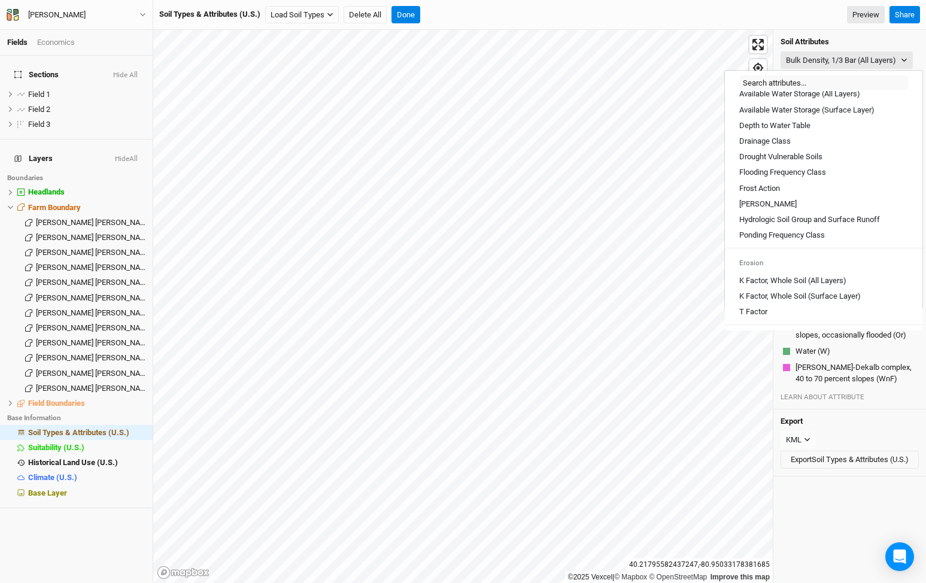
scroll to position [662, 0]
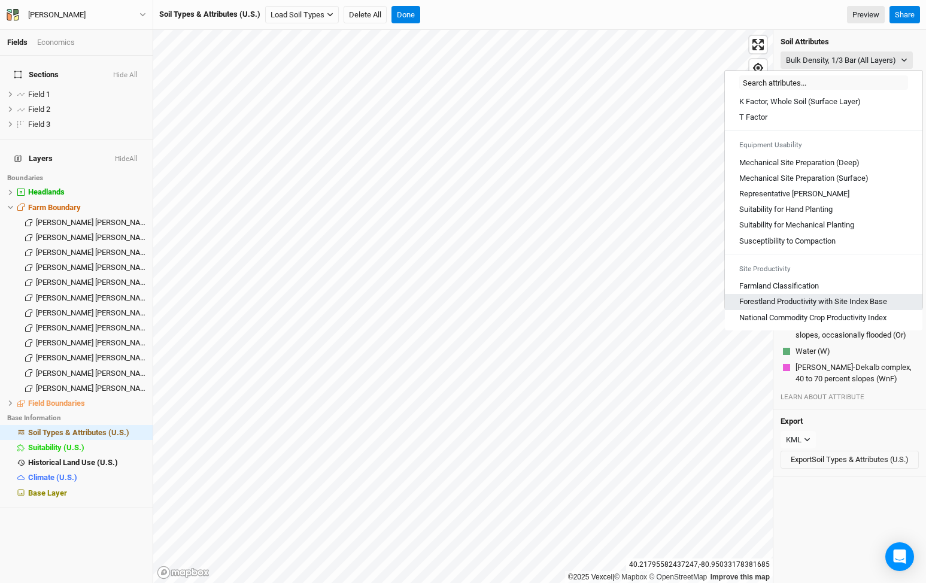
click at [778, 297] on Base "Forestland Productivity with Site Index Base" at bounding box center [813, 301] width 148 height 11
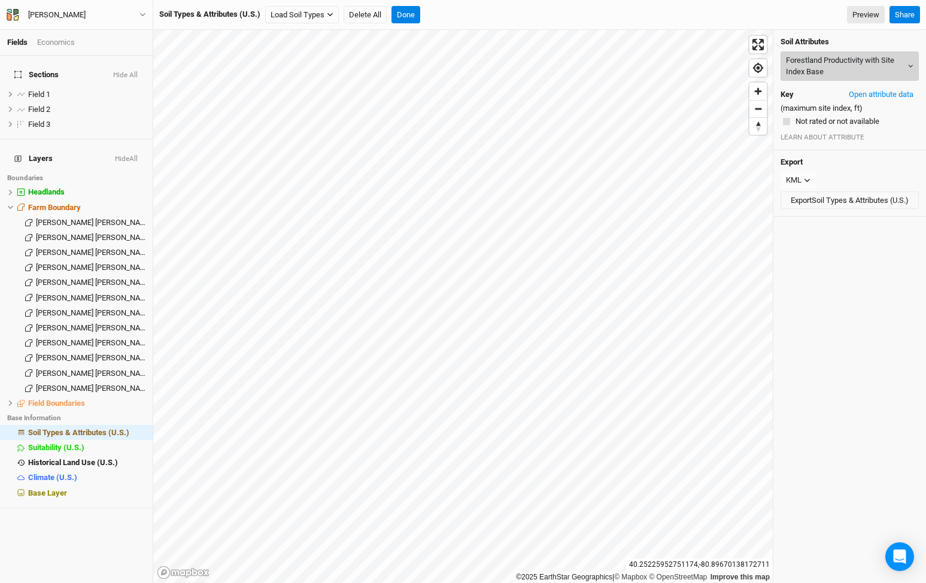
click at [827, 69] on button "Forestland Productivity with Site Index Base" at bounding box center [850, 65] width 138 height 29
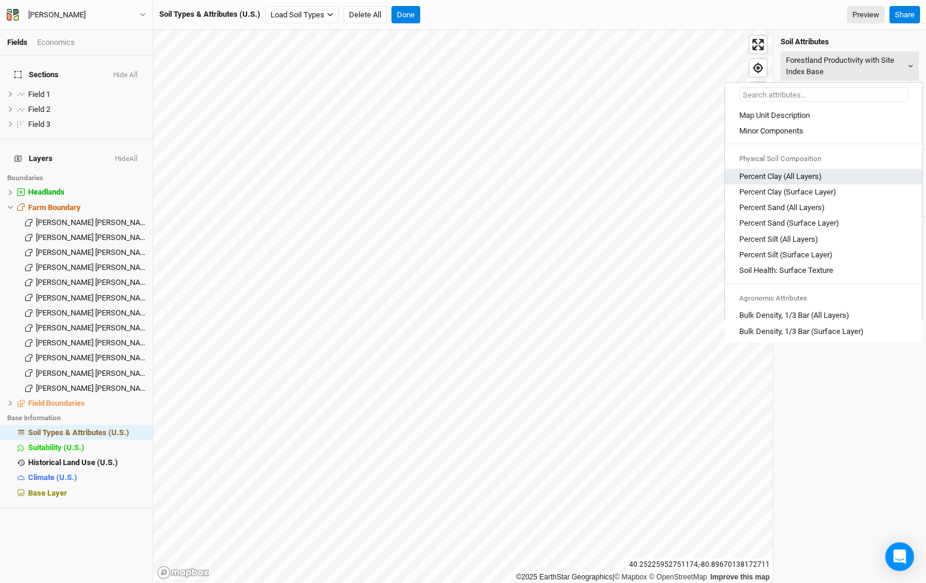
click at [796, 180] on Layers\) "Percent Clay (All Layers)" at bounding box center [780, 176] width 83 height 11
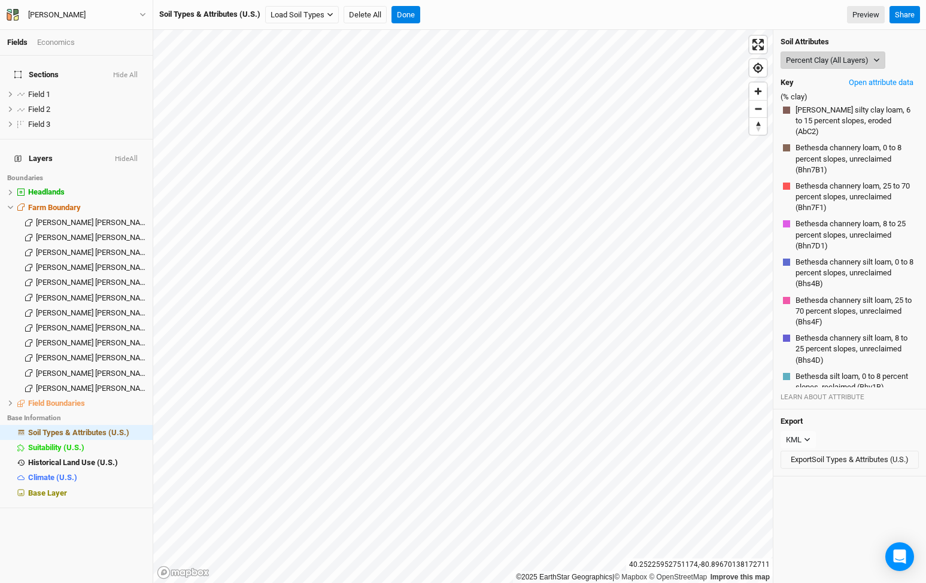
click at [813, 59] on button "Percent Clay (All Layers)" at bounding box center [833, 60] width 105 height 18
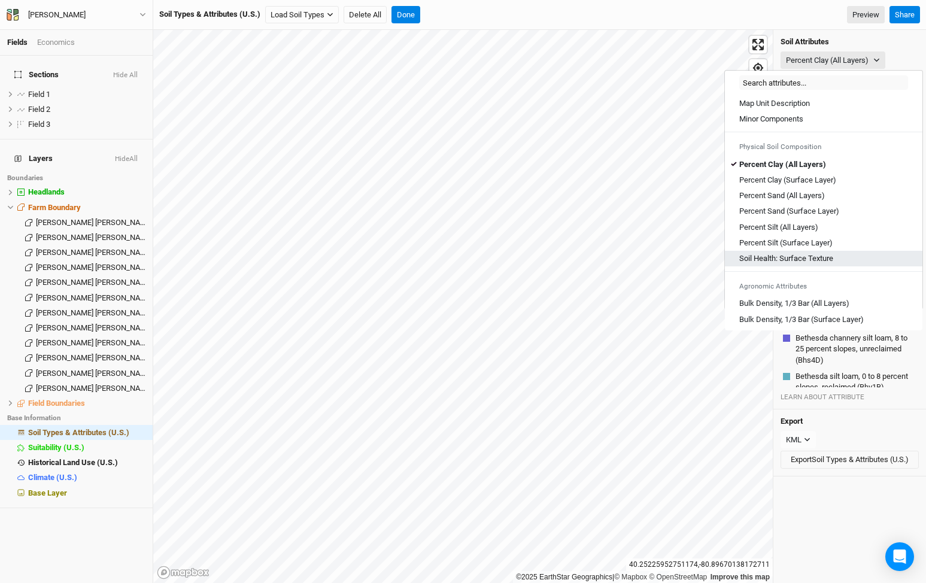
click at [785, 254] on Texture "Soil Health: Surface Texture" at bounding box center [786, 258] width 94 height 11
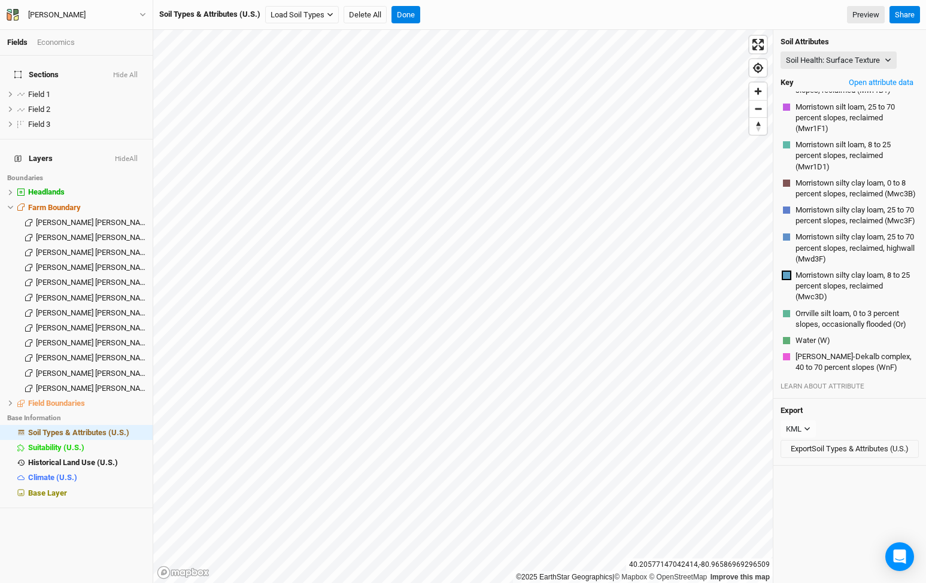
scroll to position [779, 0]
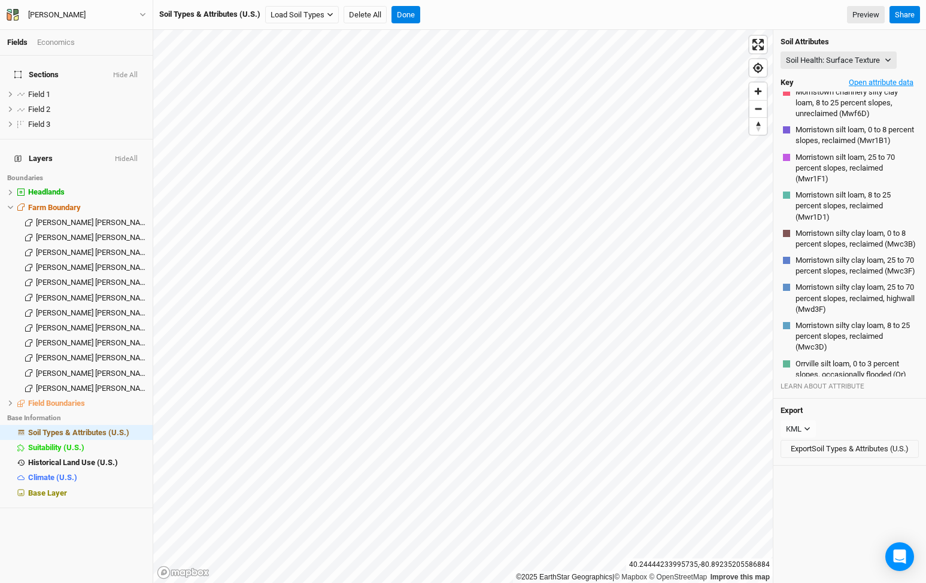
click at [898, 82] on button "Open attribute data" at bounding box center [881, 83] width 75 height 18
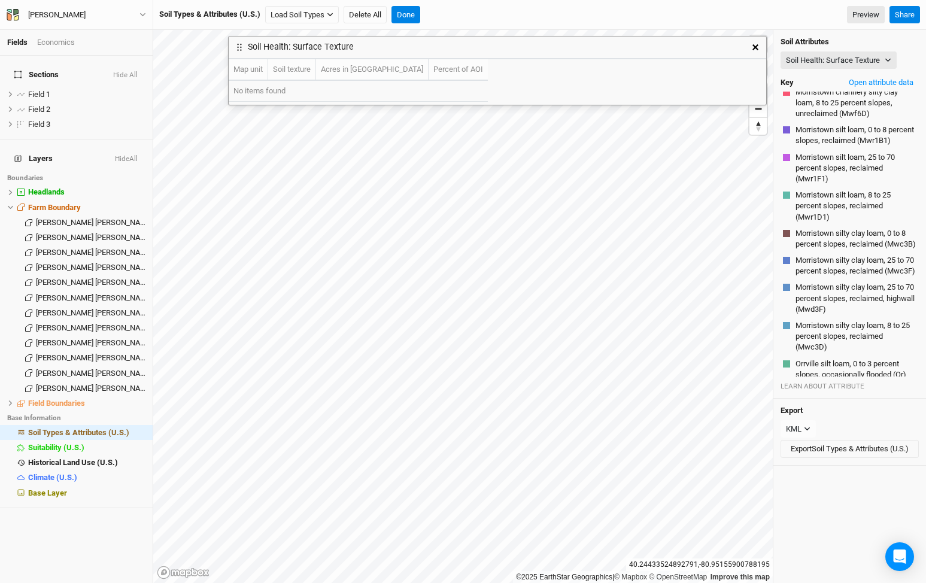
click at [757, 44] on icon "button" at bounding box center [756, 47] width 6 height 6
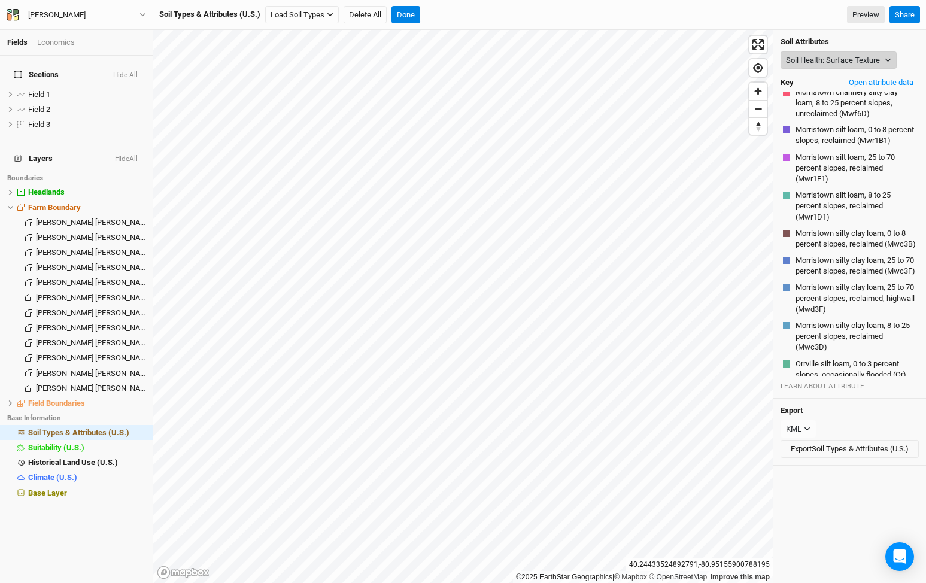
click at [823, 68] on button "Soil Health: Surface Texture" at bounding box center [839, 60] width 116 height 18
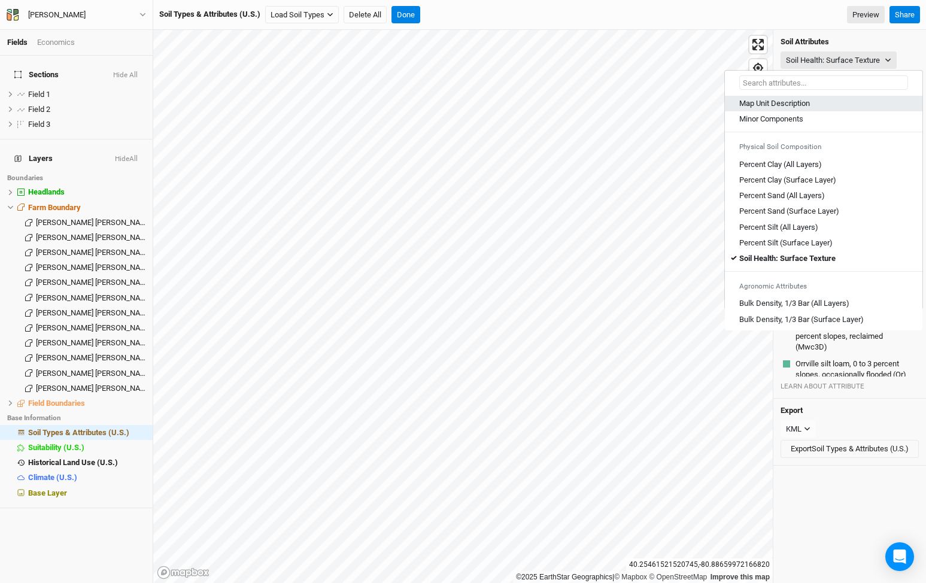
click at [803, 102] on Description "Map Unit Description" at bounding box center [774, 103] width 71 height 11
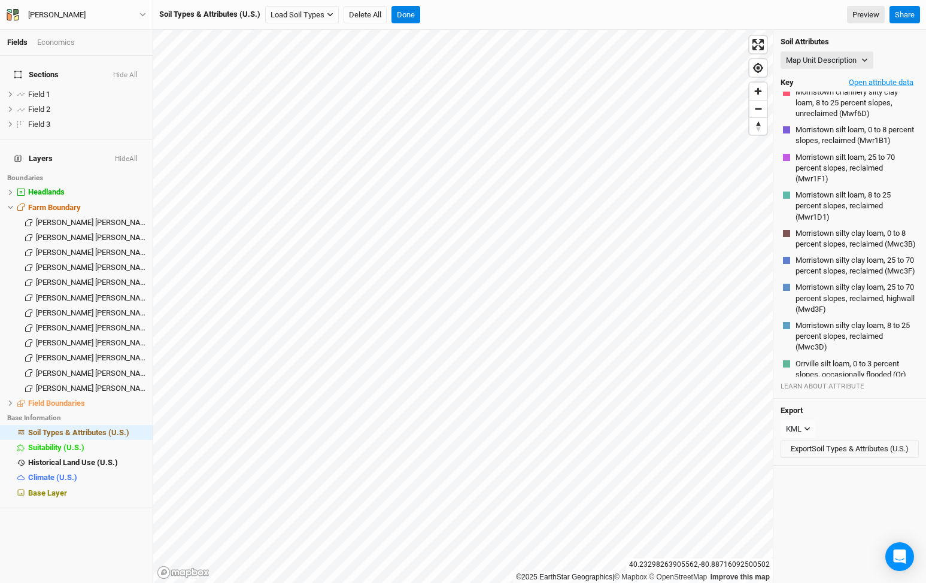
click at [897, 88] on button "Open attribute data" at bounding box center [881, 83] width 75 height 18
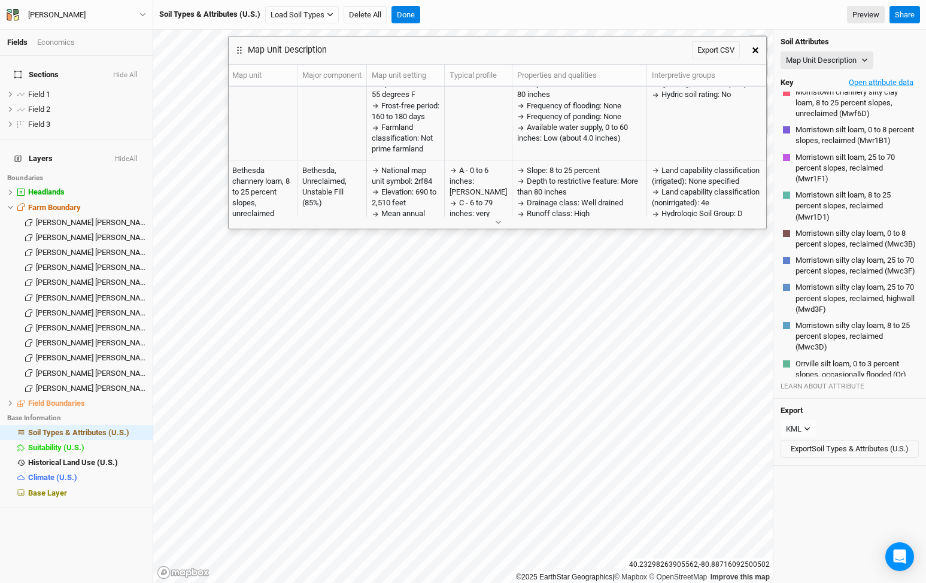
scroll to position [0, 1]
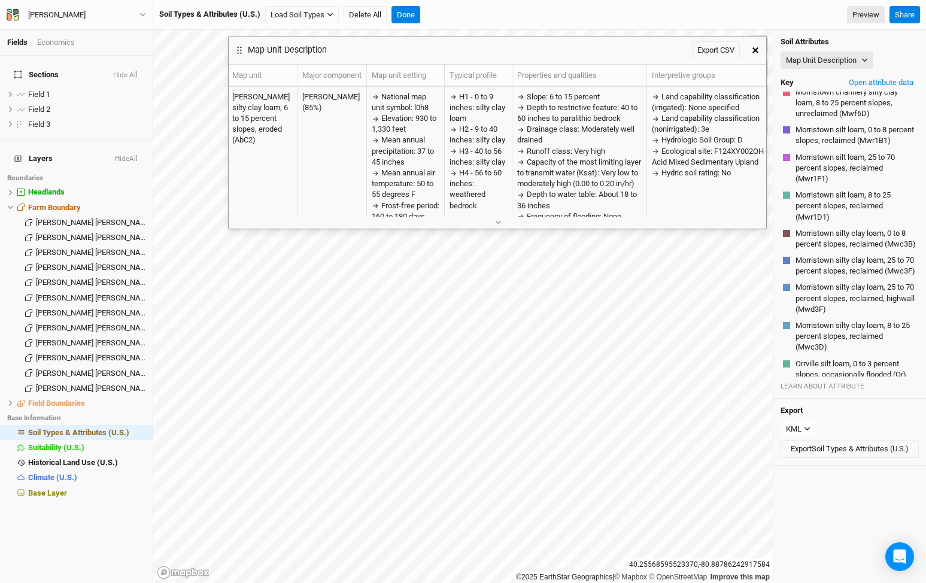
click at [759, 51] on button "button" at bounding box center [756, 51] width 22 height 22
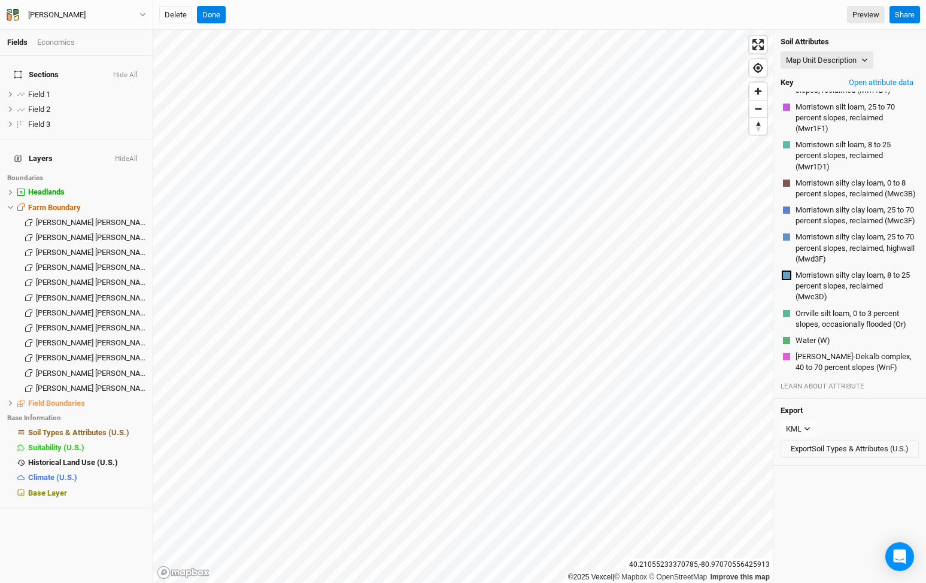
scroll to position [779, 0]
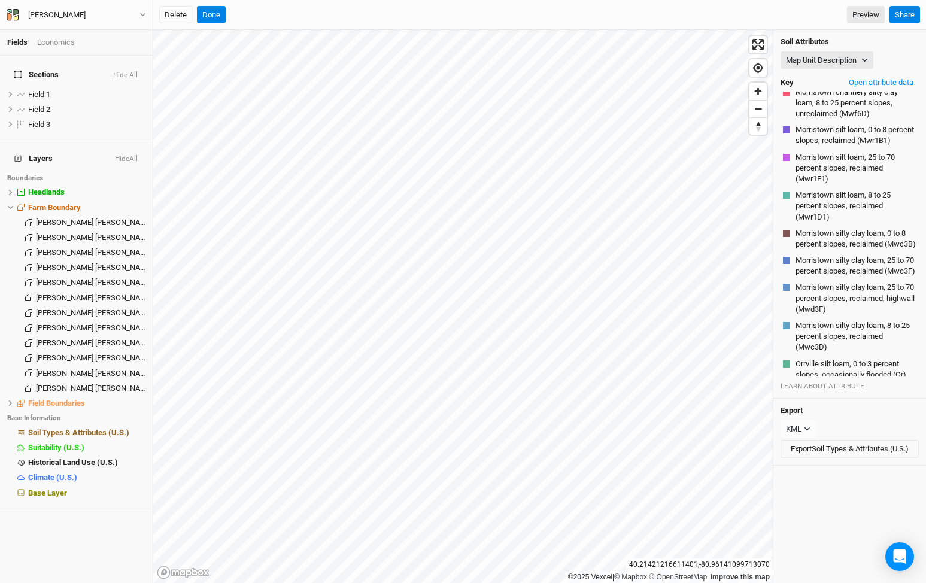
click at [875, 87] on button "Open attribute data" at bounding box center [881, 83] width 75 height 18
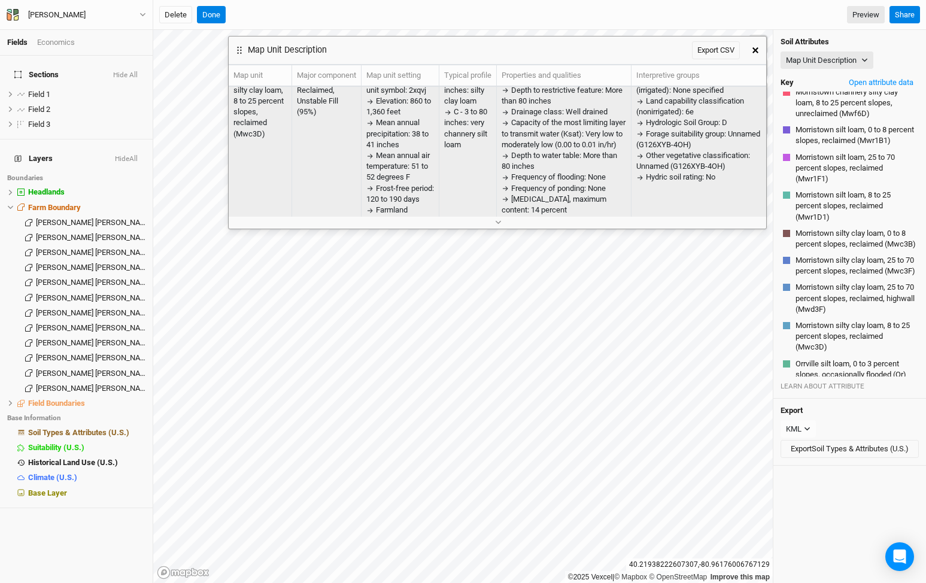
scroll to position [0, 0]
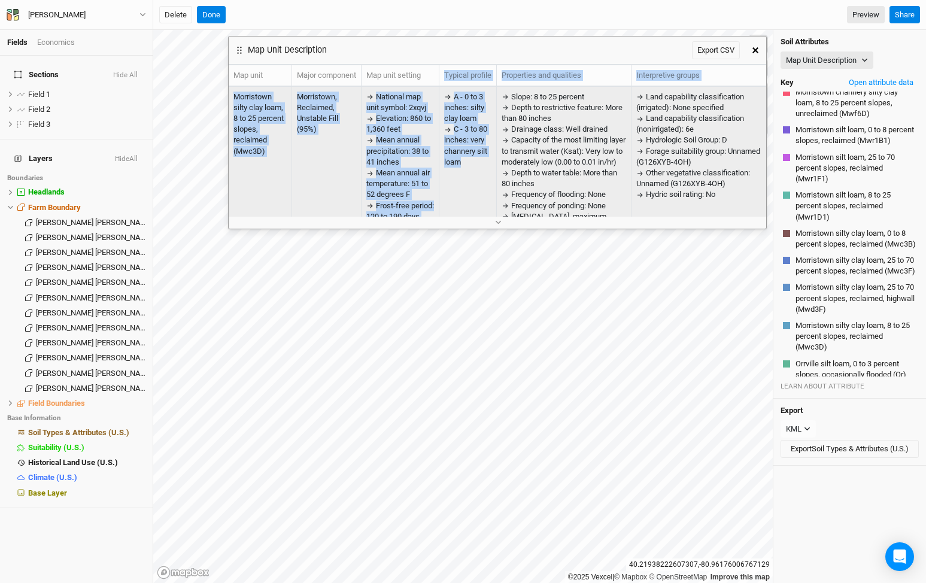
drag, startPoint x: 469, startPoint y: 162, endPoint x: 424, endPoint y: 80, distance: 93.5
click at [424, 81] on table "Map unit Major component Map unit setting Typical profile Properties and qualit…" at bounding box center [498, 141] width 538 height 153
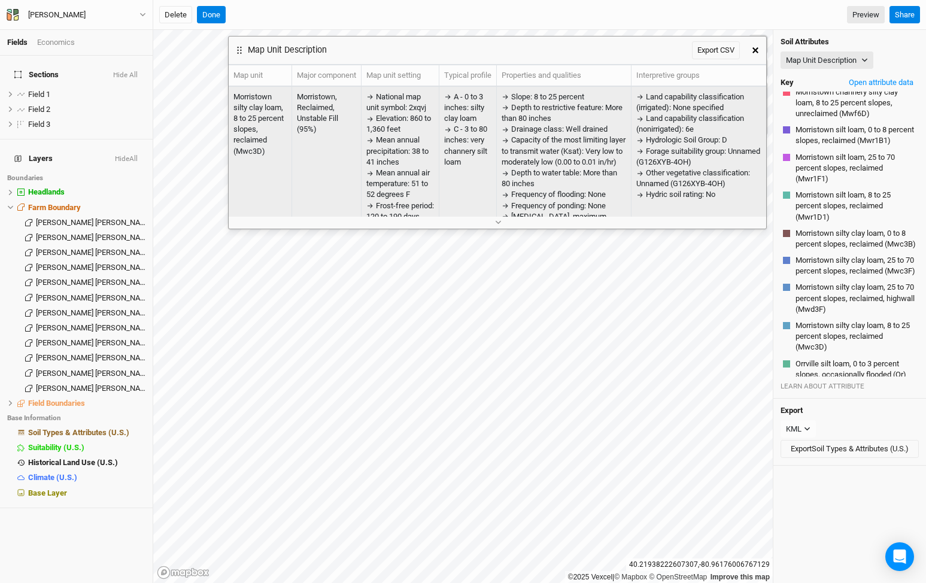
click at [472, 135] on div "C - 3 to 80 inches: very channery silt loam" at bounding box center [467, 146] width 47 height 44
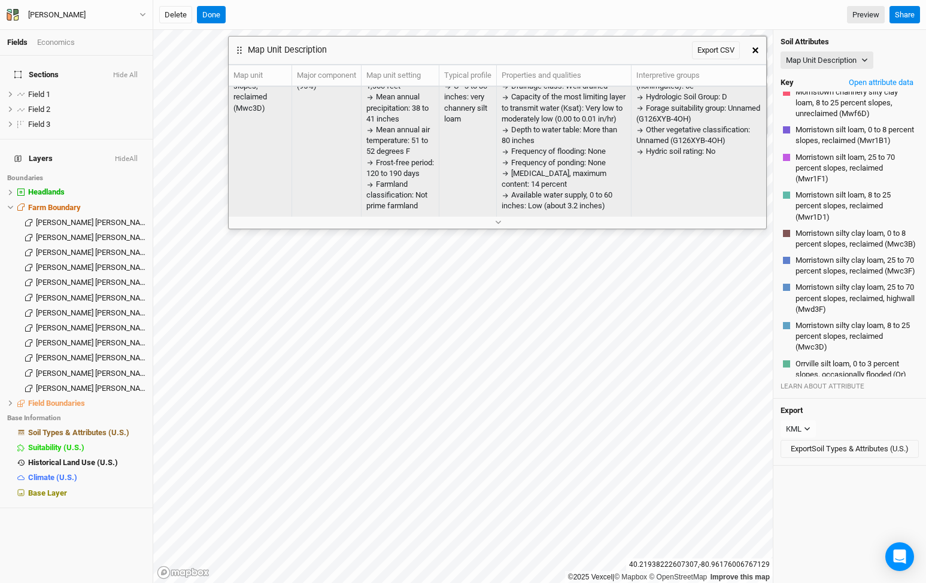
scroll to position [44, 0]
drag, startPoint x: 732, startPoint y: 117, endPoint x: 640, endPoint y: 94, distance: 95.0
click at [641, 94] on div "Land capability classification (irrigated): None specified Land capability clas…" at bounding box center [698, 102] width 125 height 109
click at [671, 110] on span "Forage suitability group: Unnamed (G126XYB-4OH)" at bounding box center [698, 114] width 124 height 20
drag, startPoint x: 647, startPoint y: 127, endPoint x: 760, endPoint y: 152, distance: 115.9
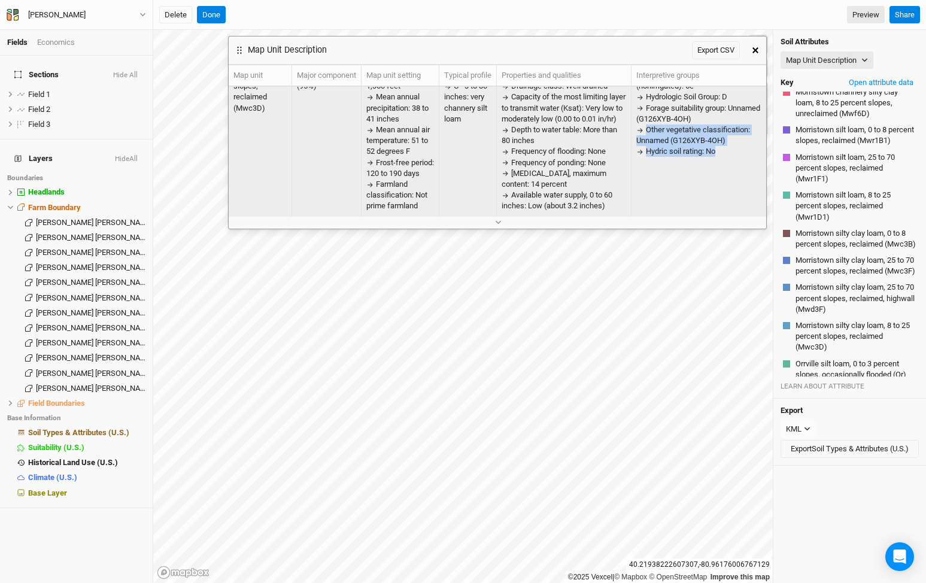
click at [760, 154] on div "Land capability classification (irrigated): None specified Land capability clas…" at bounding box center [698, 102] width 125 height 109
click at [732, 153] on div "Hydric soil rating: No" at bounding box center [698, 151] width 125 height 11
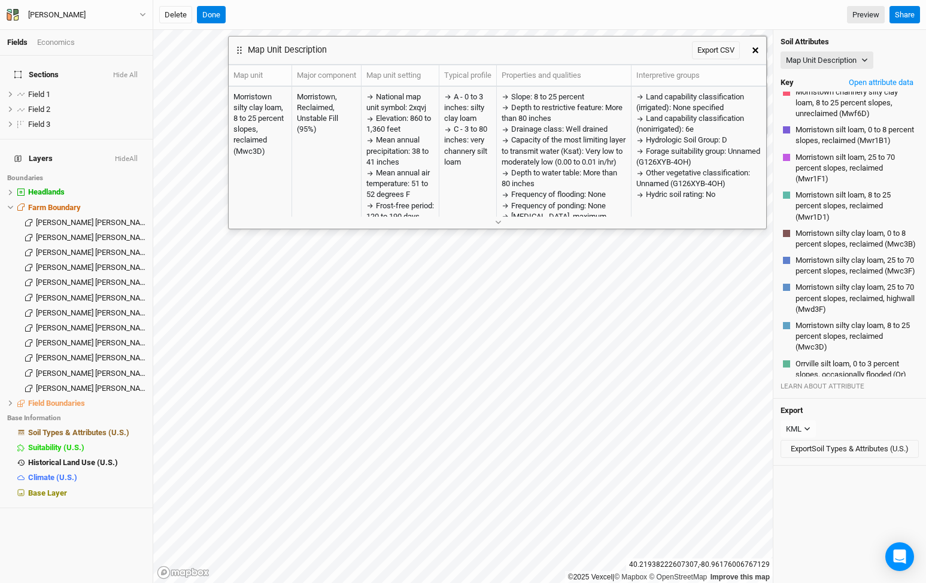
click at [754, 52] on icon "button" at bounding box center [756, 50] width 6 height 6
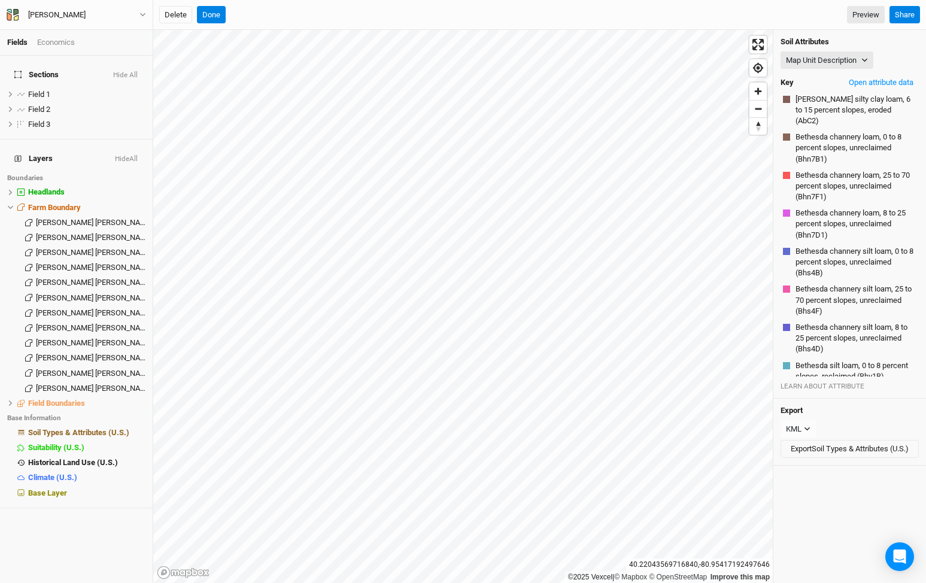
scroll to position [589, 0]
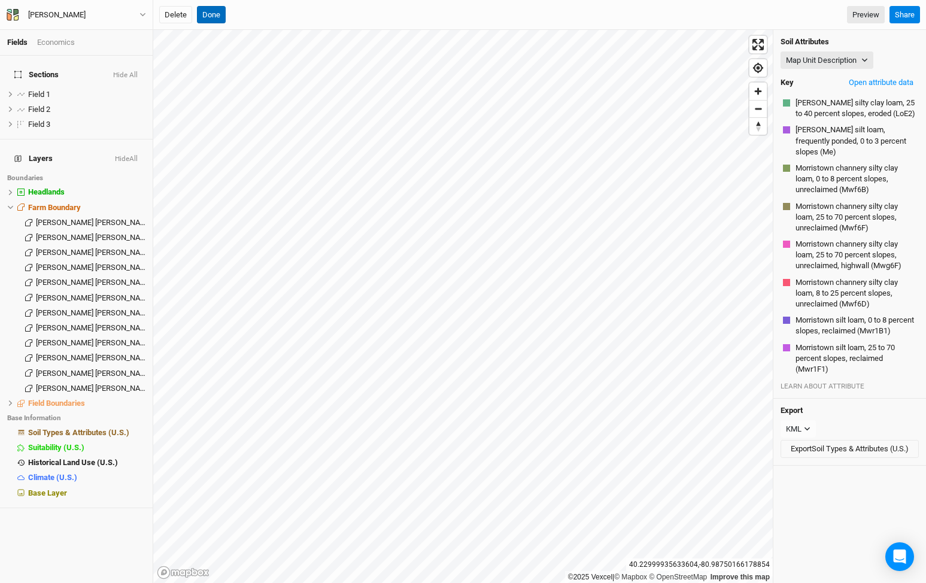
click at [214, 19] on button "Done" at bounding box center [211, 15] width 29 height 18
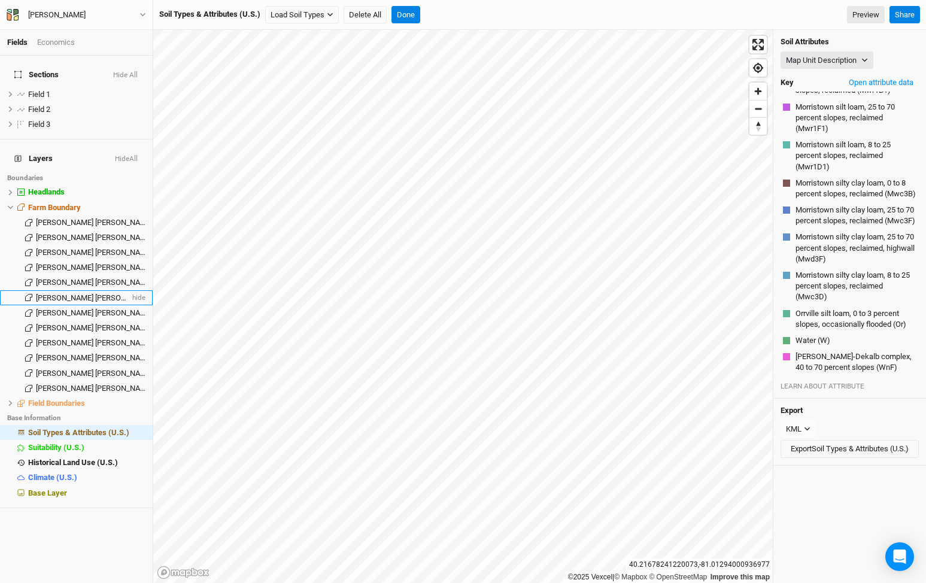
scroll to position [779, 0]
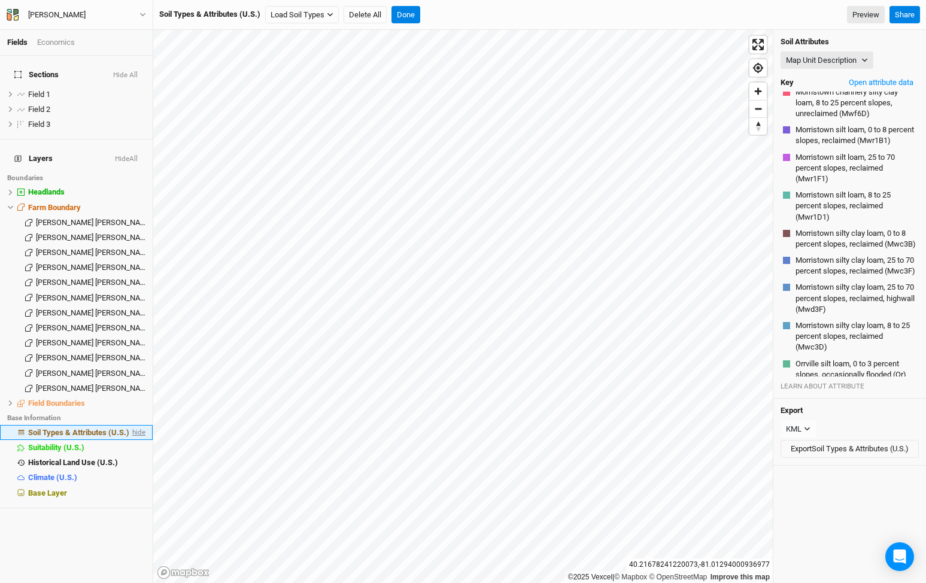
click at [138, 425] on span "hide" at bounding box center [138, 432] width 16 height 15
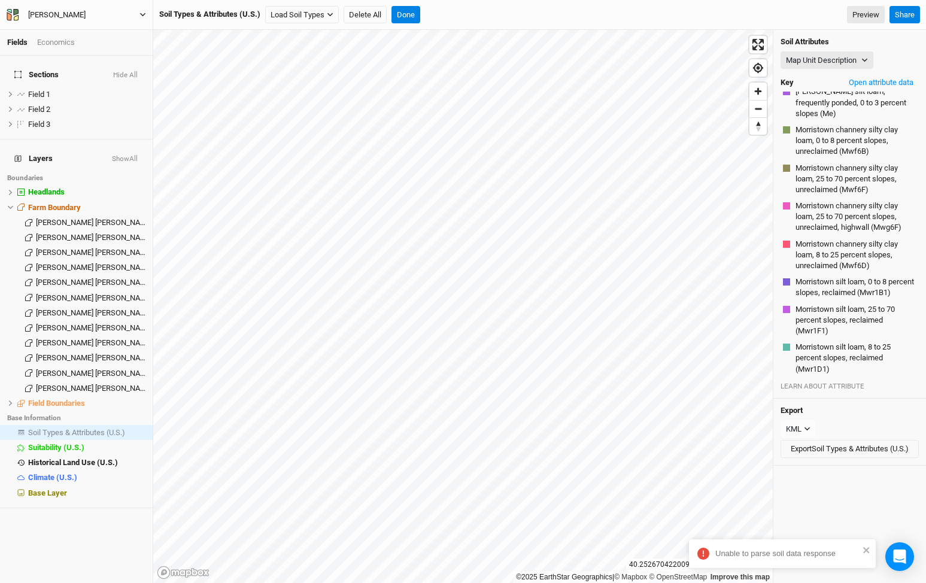
click at [52, 10] on div "[PERSON_NAME]" at bounding box center [57, 15] width 77 height 12
click at [66, 32] on button "Back" at bounding box center [99, 34] width 95 height 16
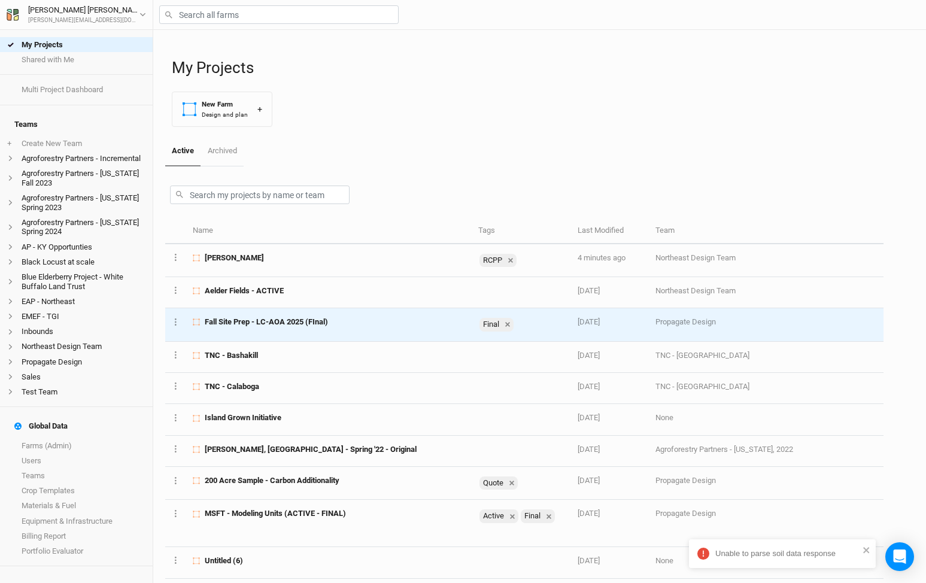
click at [283, 317] on span "Fall Site Prep - LC-AOA 2025 (FInal)" at bounding box center [266, 322] width 123 height 11
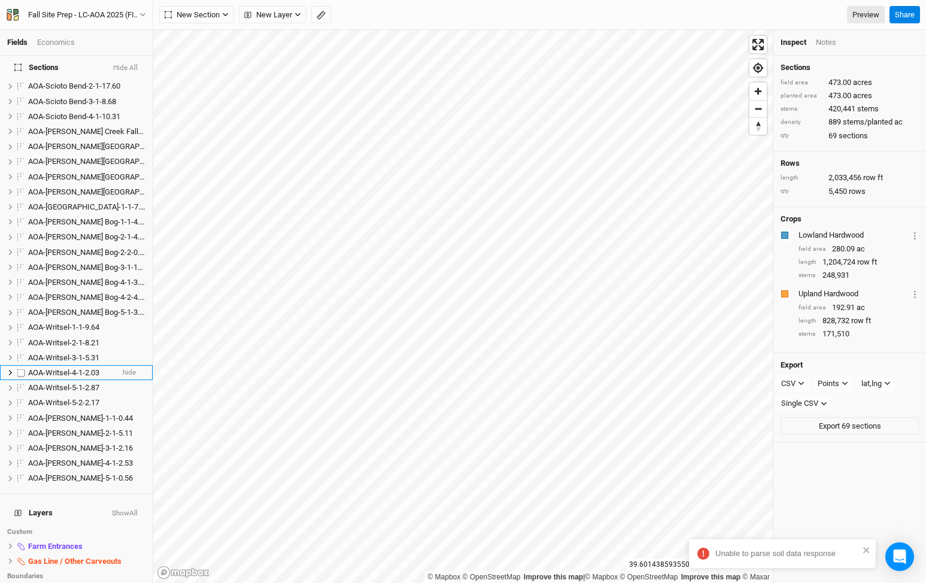
click at [67, 369] on span "AOA-Writsel-4-1-2.03" at bounding box center [63, 372] width 71 height 9
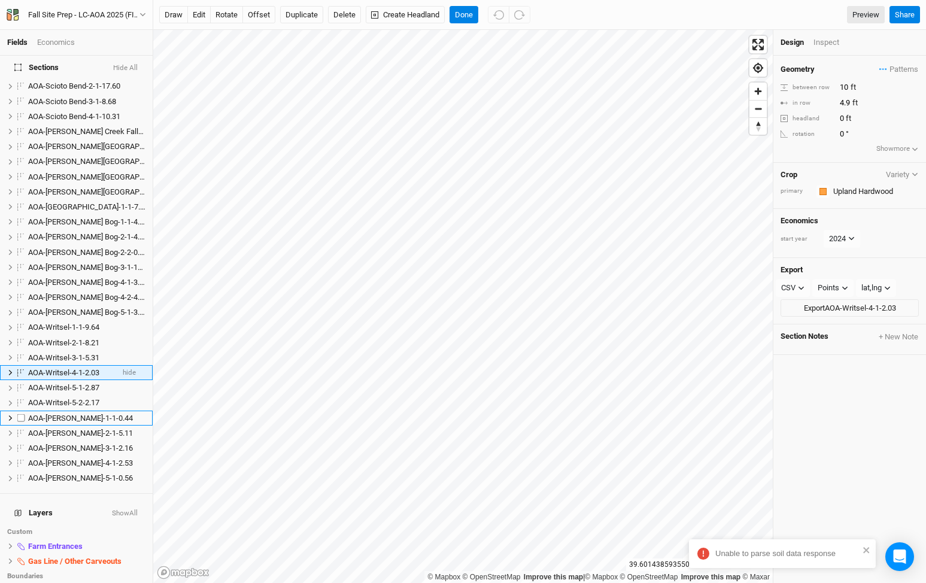
scroll to position [687, 0]
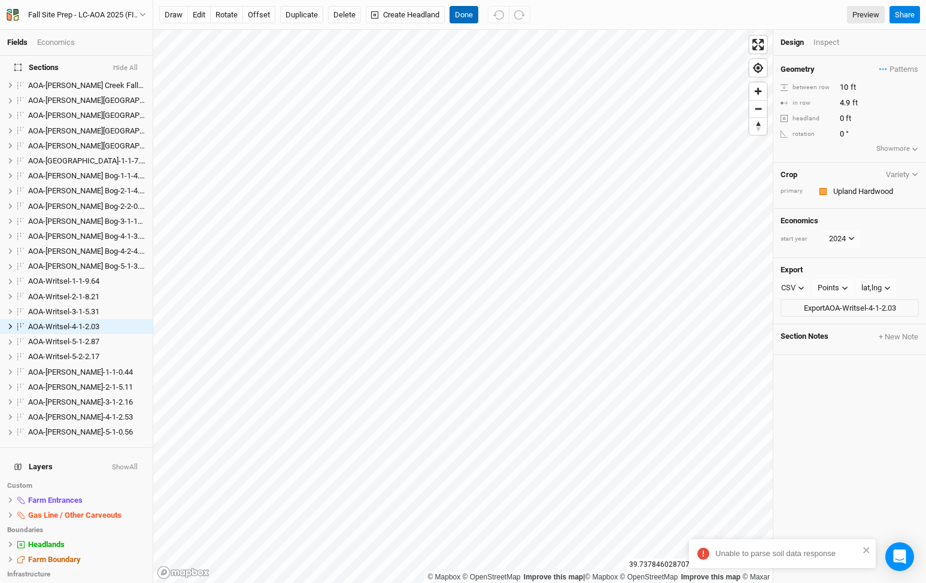
click at [478, 19] on button "Done" at bounding box center [464, 15] width 29 height 18
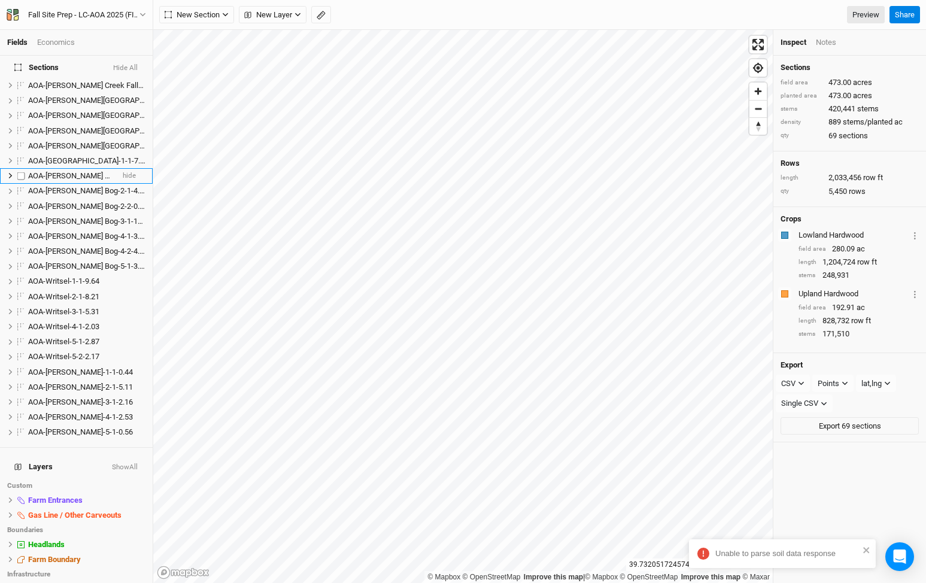
scroll to position [0, 0]
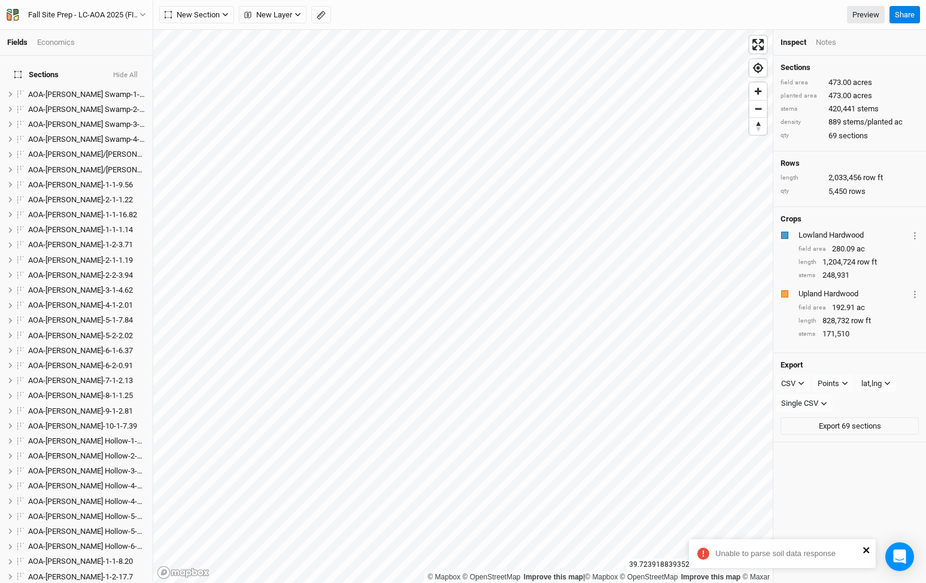
click at [867, 554] on icon "close" at bounding box center [867, 550] width 8 height 10
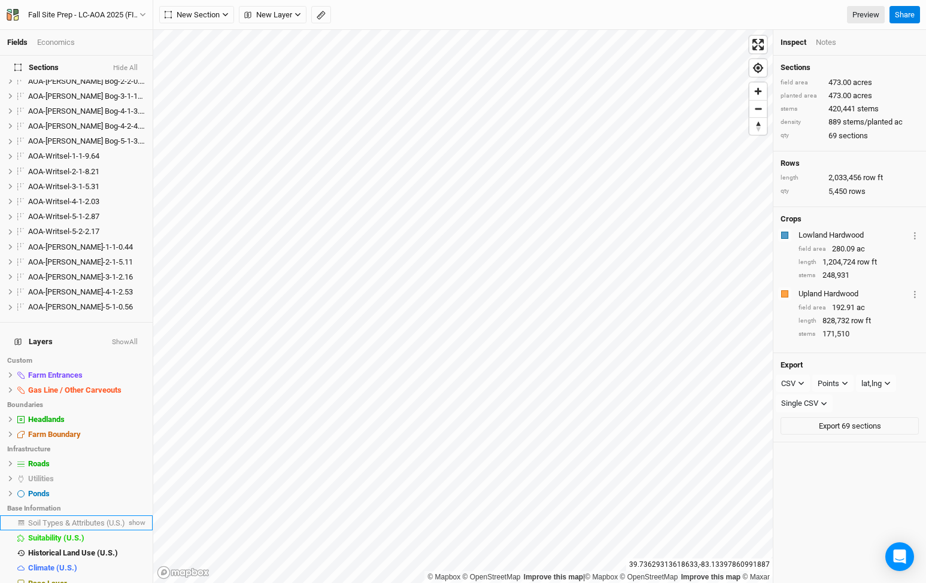
click at [106, 515] on li "Soil Types & Attributes (U.S.) show" at bounding box center [76, 522] width 153 height 15
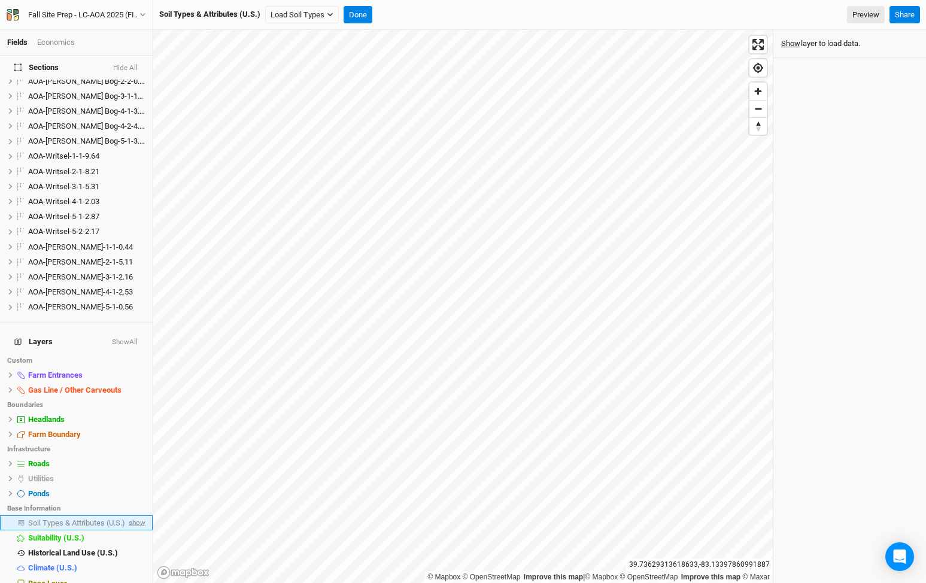
click at [135, 515] on span "show" at bounding box center [135, 522] width 19 height 15
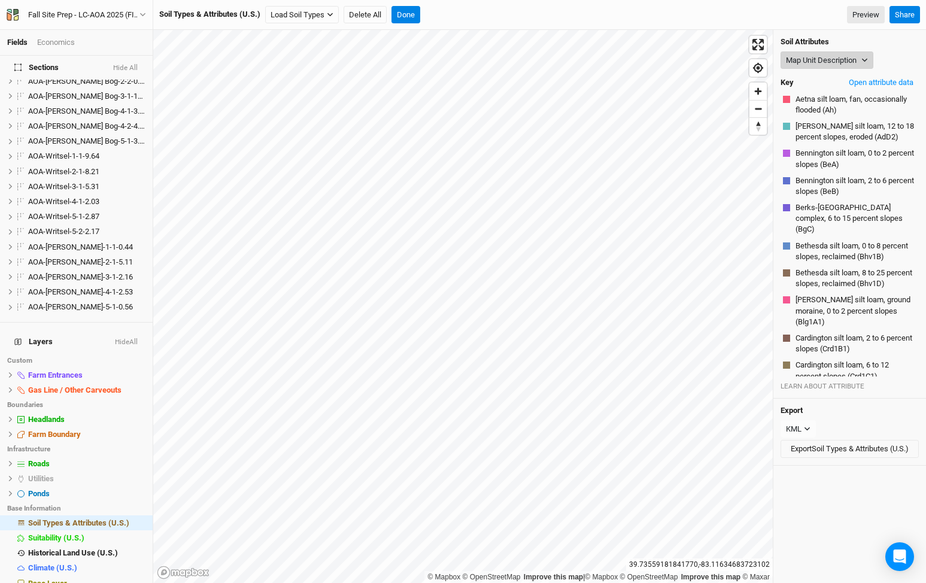
click at [823, 57] on button "Map Unit Description" at bounding box center [827, 60] width 93 height 18
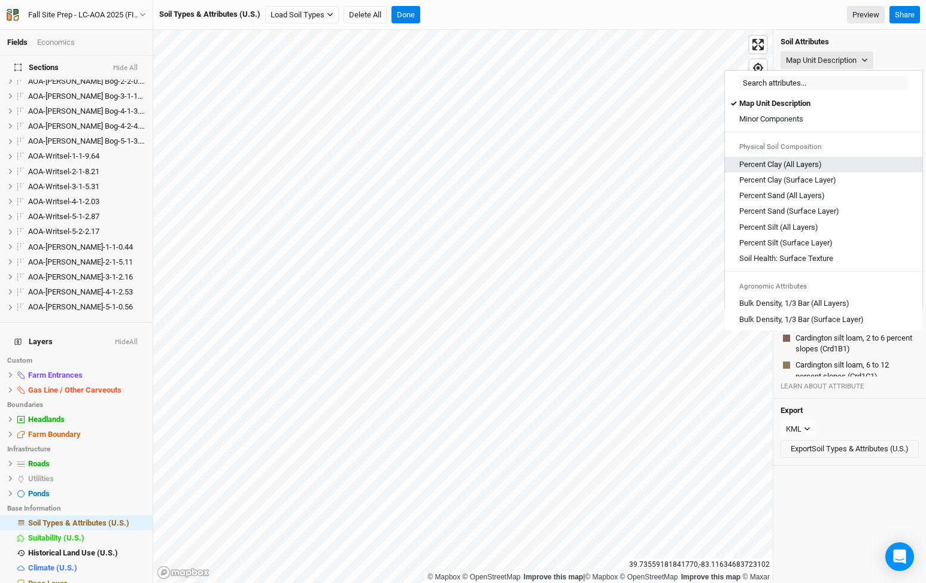
click at [797, 166] on Layers\) "Percent Clay (All Layers)" at bounding box center [780, 164] width 83 height 11
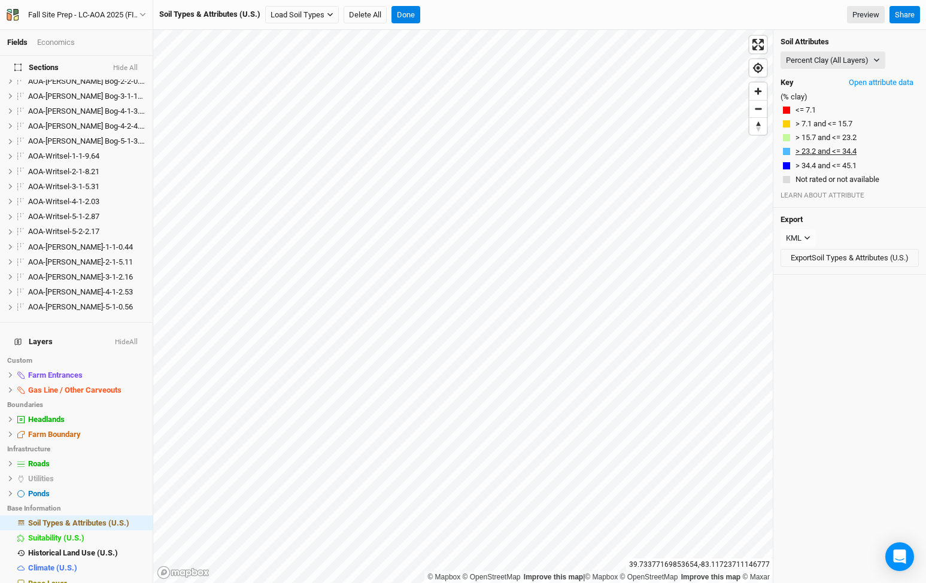
click at [843, 152] on button "> 23.2 and <= 34.4" at bounding box center [826, 151] width 62 height 12
click at [885, 79] on button "Open attribute data" at bounding box center [881, 83] width 75 height 18
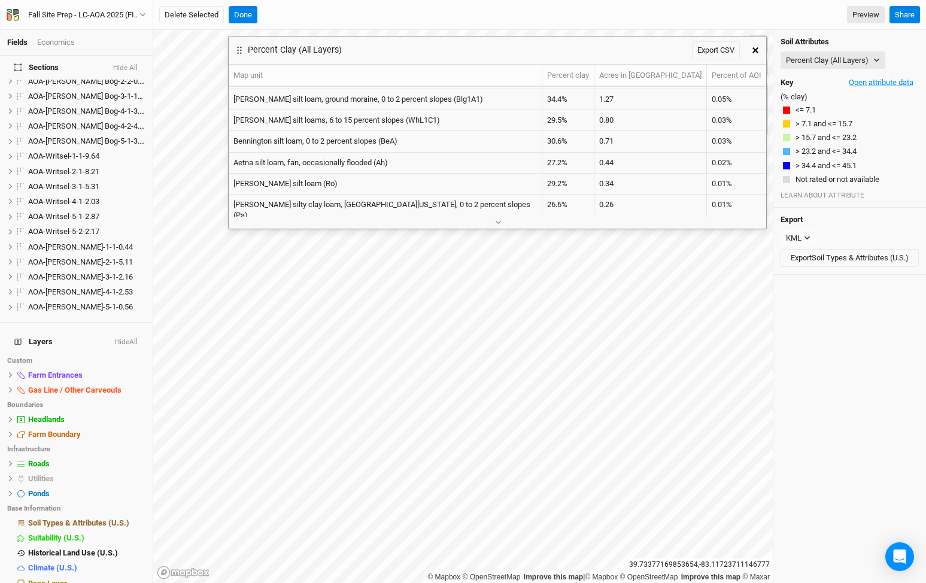
scroll to position [691, 0]
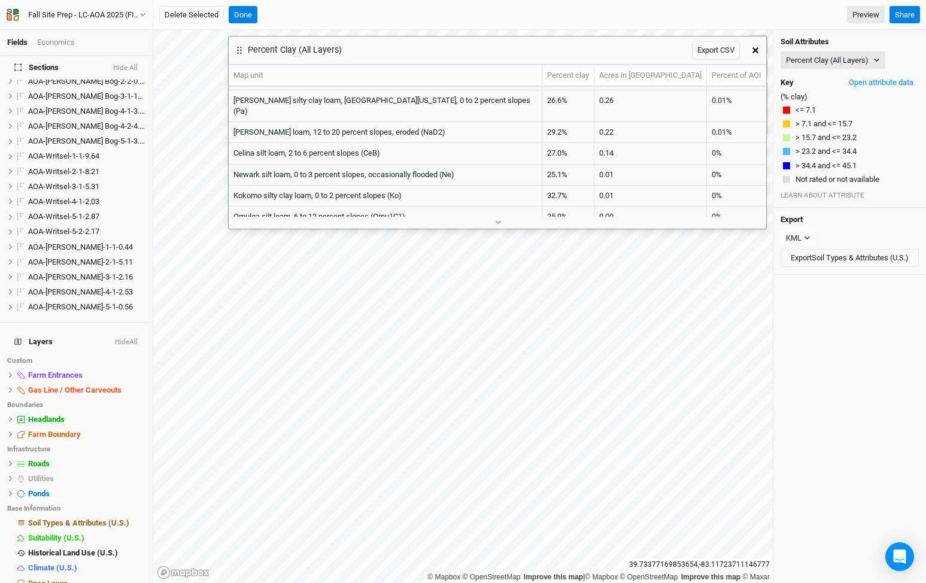
click at [757, 46] on button "button" at bounding box center [756, 51] width 22 height 22
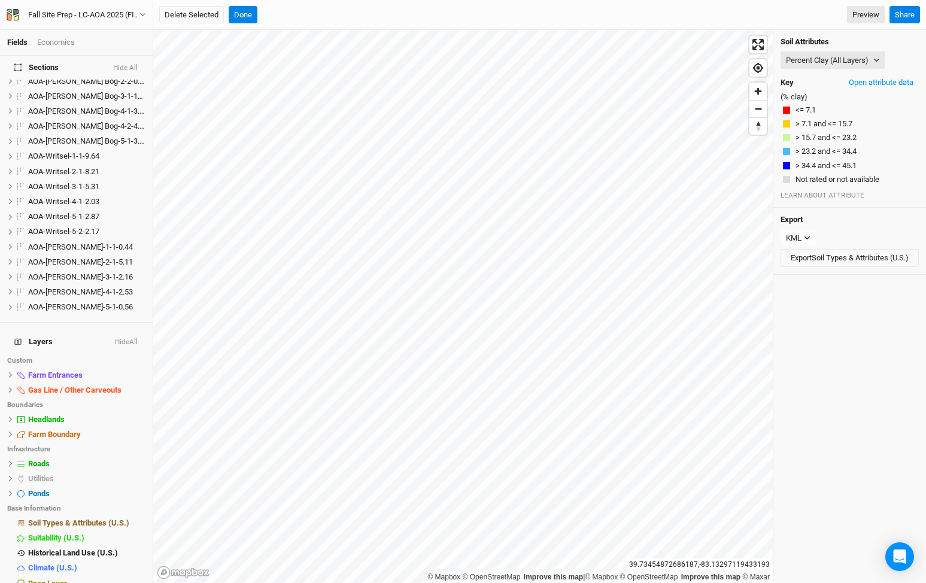
click at [132, 68] on button "Hide All" at bounding box center [126, 68] width 26 height 8
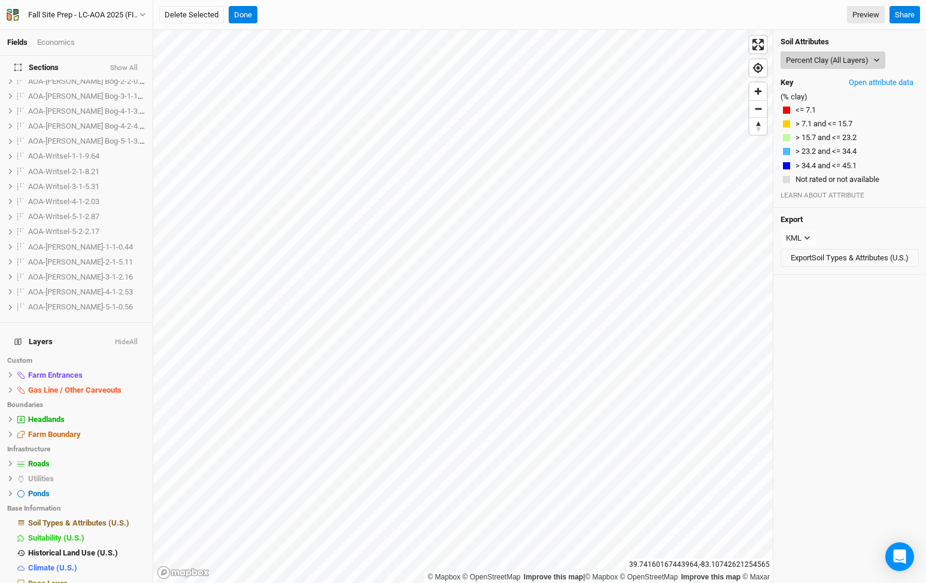
click at [826, 62] on button "Percent Clay (All Layers)" at bounding box center [833, 60] width 105 height 18
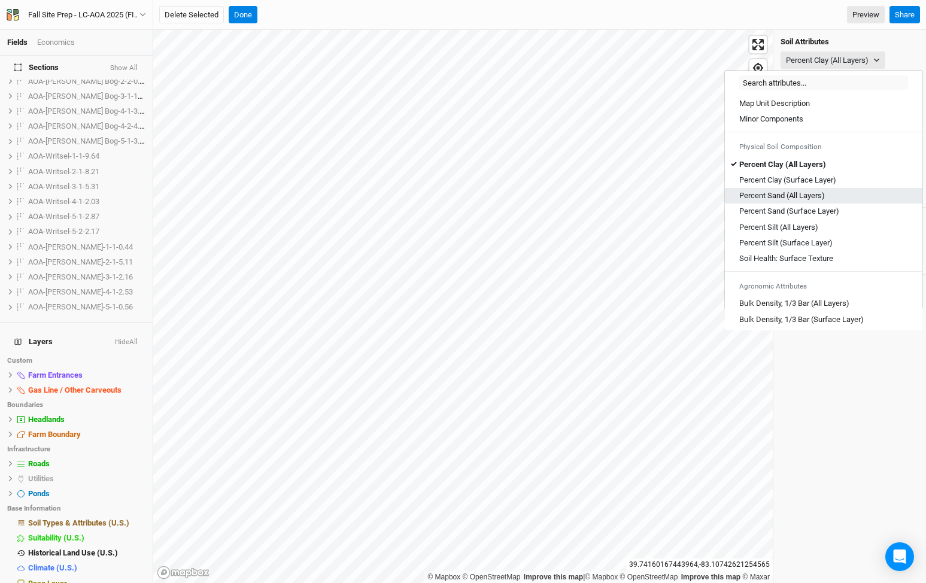
click at [793, 196] on Layers\) "Percent Sand (All Layers)" at bounding box center [782, 195] width 86 height 11
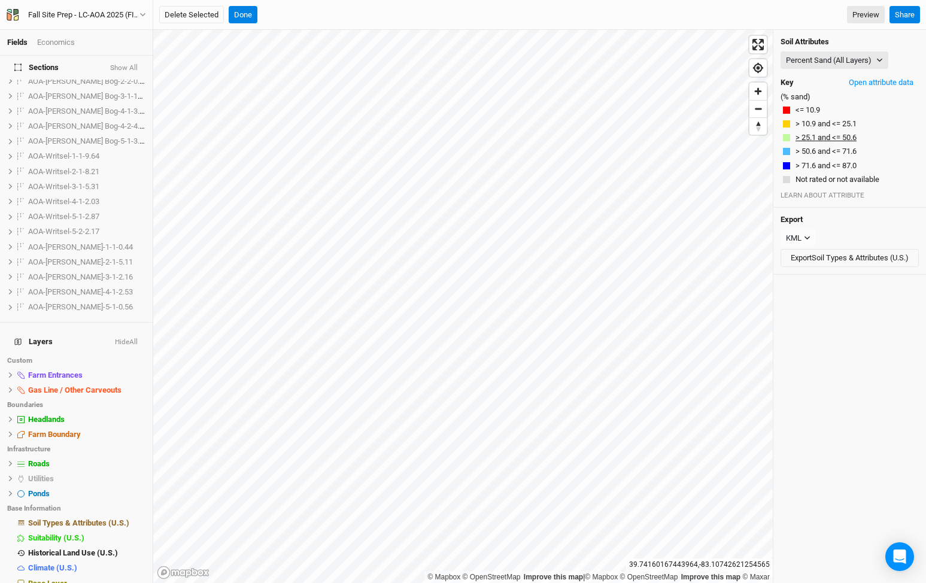
click at [844, 135] on button "> 25.1 and <= 50.6" at bounding box center [826, 138] width 62 height 12
click at [845, 151] on button "> 50.6 and <= 71.6" at bounding box center [826, 151] width 62 height 12
click at [844, 122] on button "> 10.9 and <= 25.1" at bounding box center [826, 124] width 62 height 12
click at [812, 103] on div "Soil Attributes Percent Sand (All Layers) Map Unit Description Minor Components…" at bounding box center [850, 119] width 153 height 178
click at [828, 49] on div "Soil Attributes Percent Sand (All Layers) Map Unit Description Minor Components…" at bounding box center [850, 119] width 153 height 178
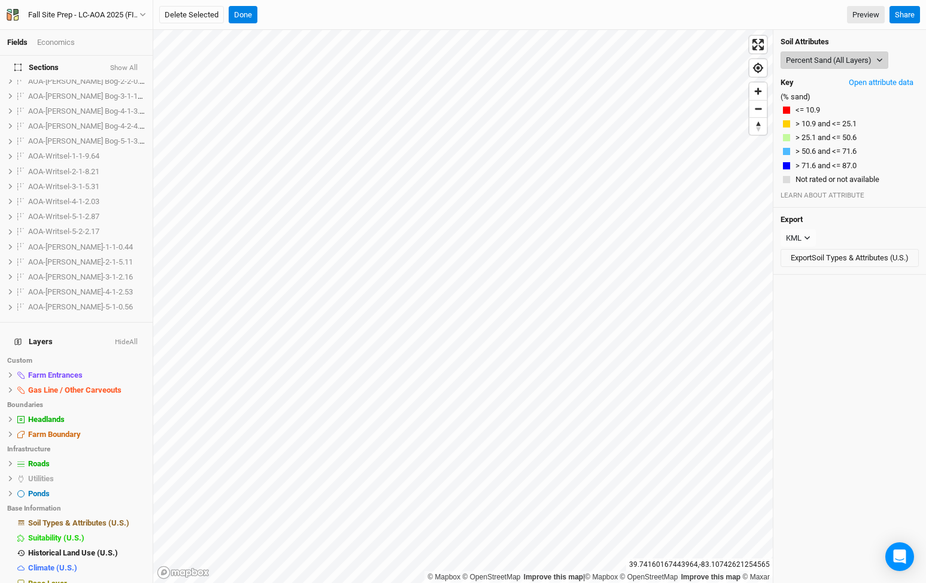
click at [826, 56] on button "Percent Sand (All Layers)" at bounding box center [835, 60] width 108 height 18
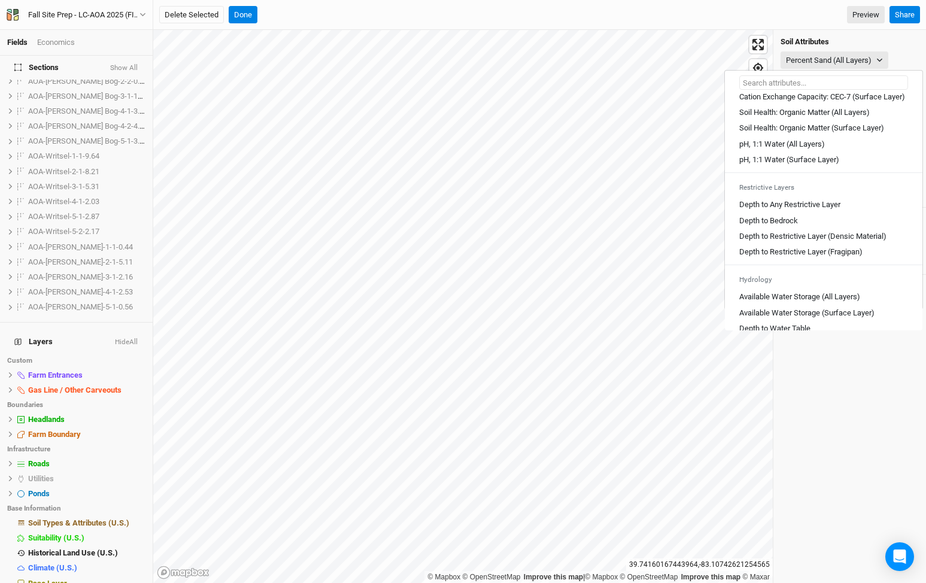
scroll to position [388, 0]
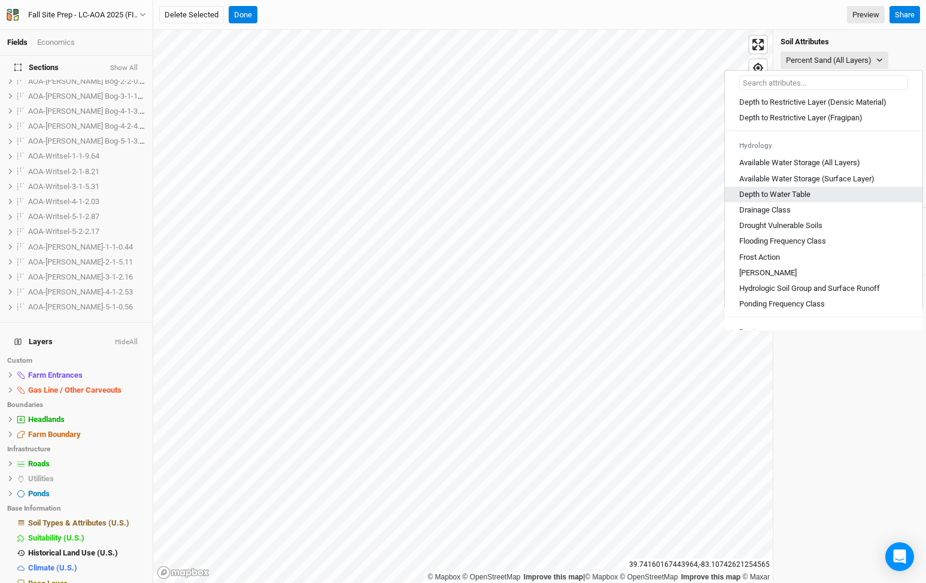
click at [804, 200] on Table "Depth to Water Table" at bounding box center [774, 194] width 71 height 11
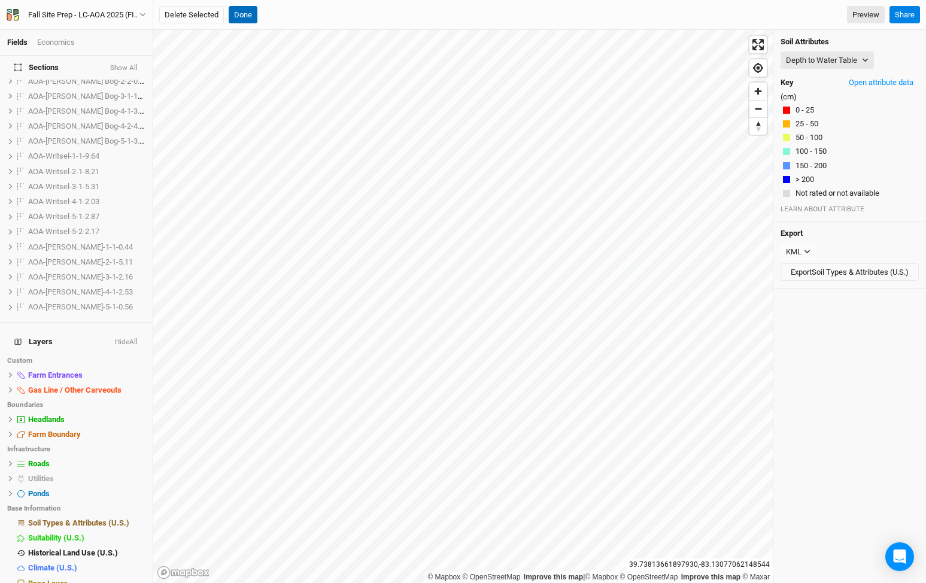
click at [251, 17] on button "Done" at bounding box center [243, 15] width 29 height 18
click at [411, 19] on button "Done" at bounding box center [406, 15] width 29 height 18
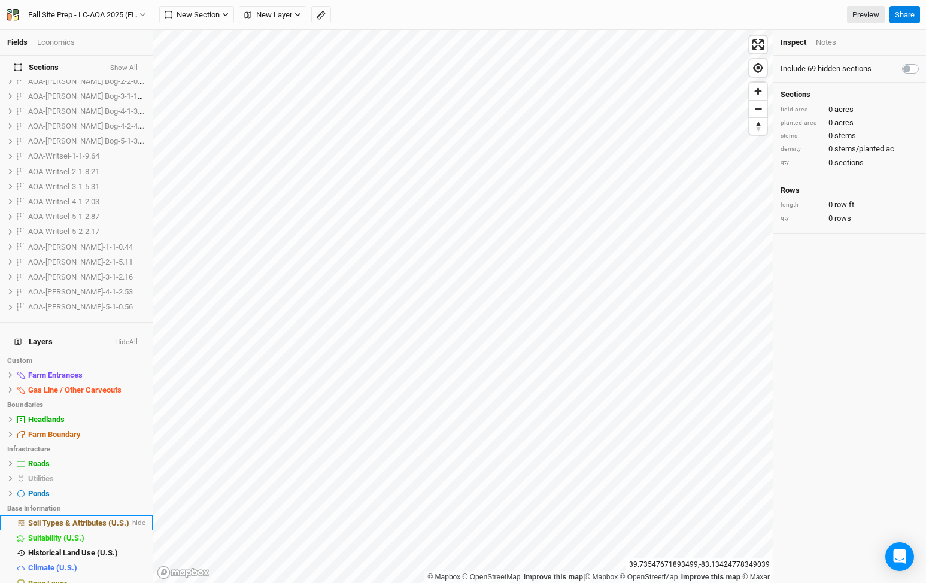
click at [144, 515] on span "hide" at bounding box center [138, 522] width 16 height 15
